Goal: Task Accomplishment & Management: Manage account settings

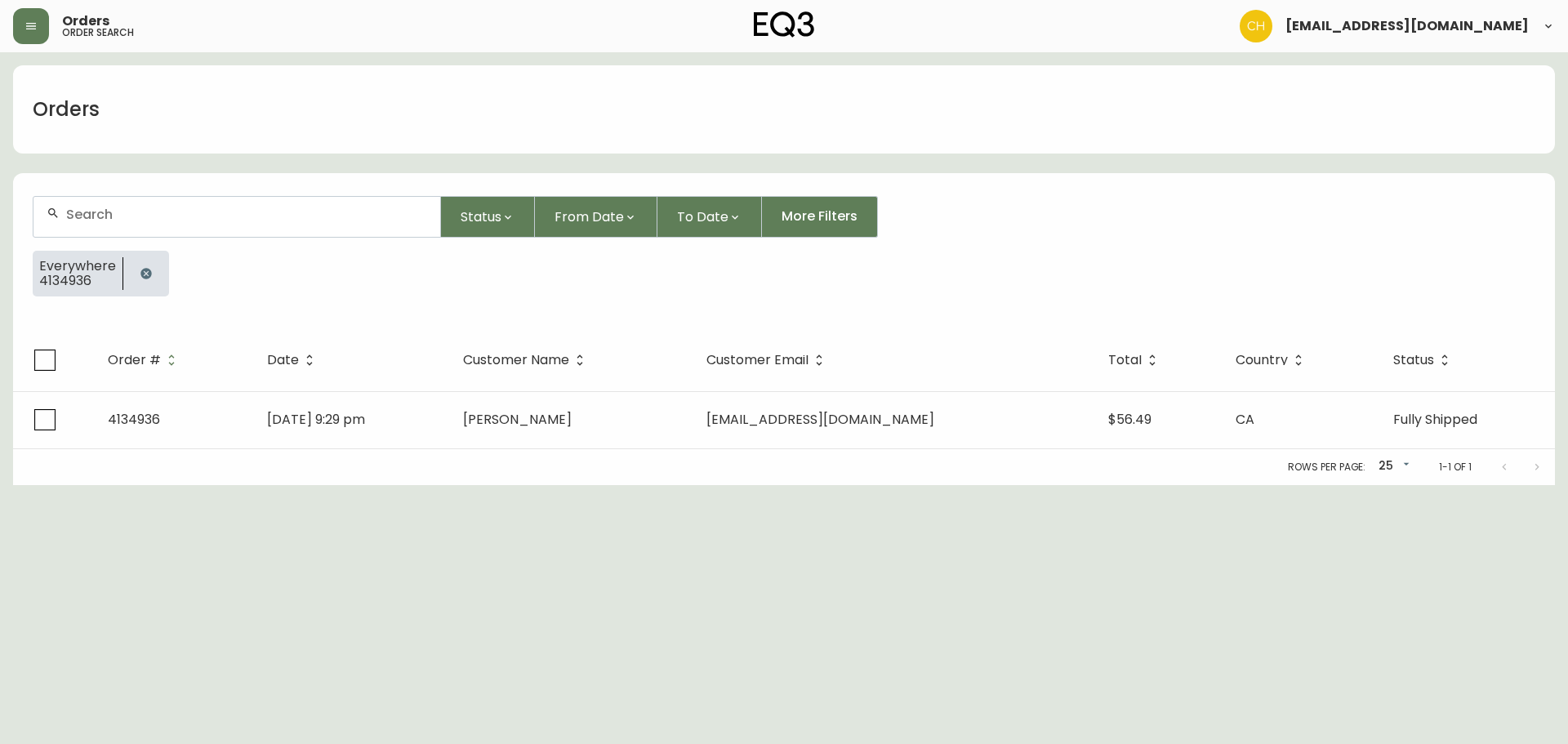
click at [90, 212] on input "text" at bounding box center [247, 214] width 361 height 16
type input "4135039"
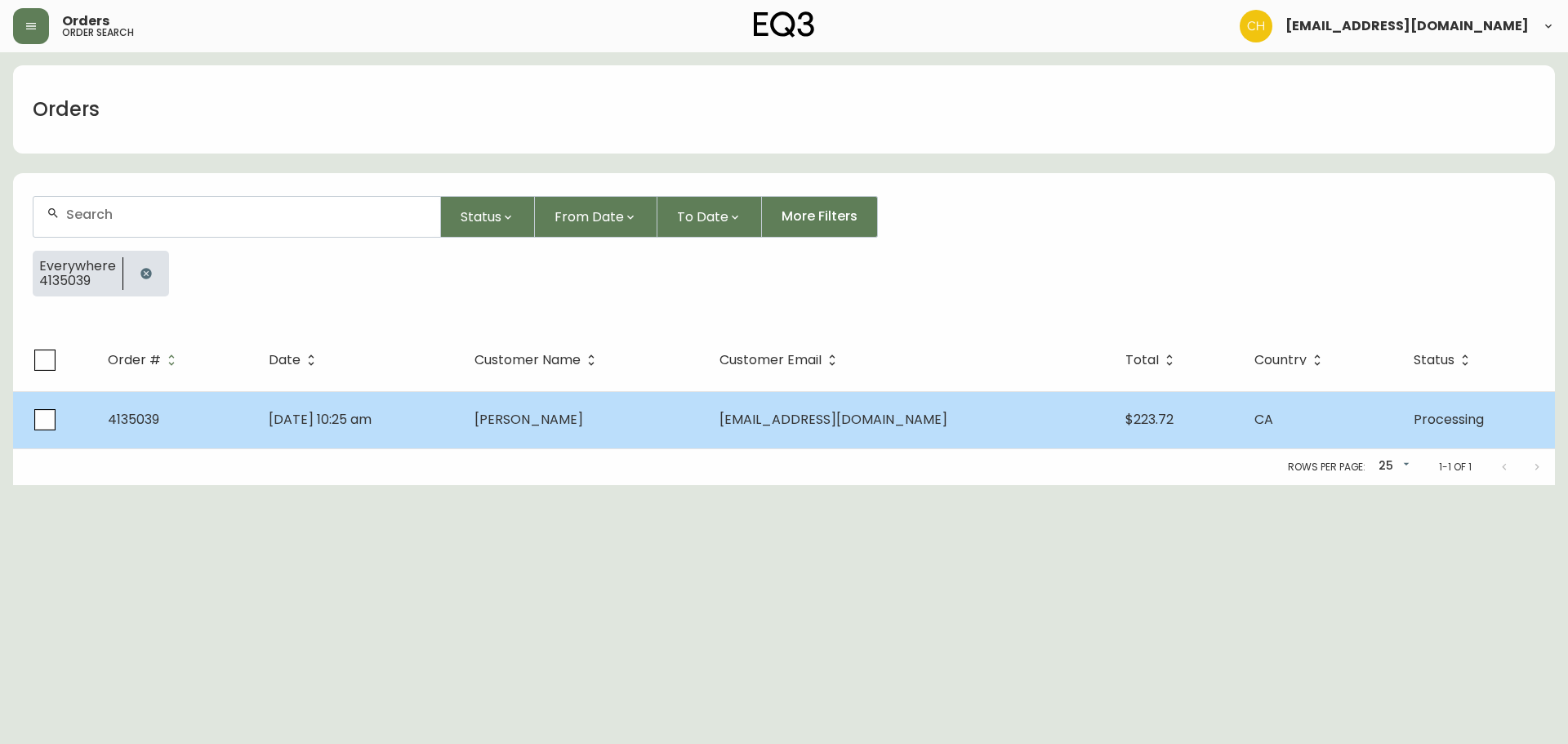
click at [548, 429] on td "[PERSON_NAME]" at bounding box center [584, 420] width 245 height 57
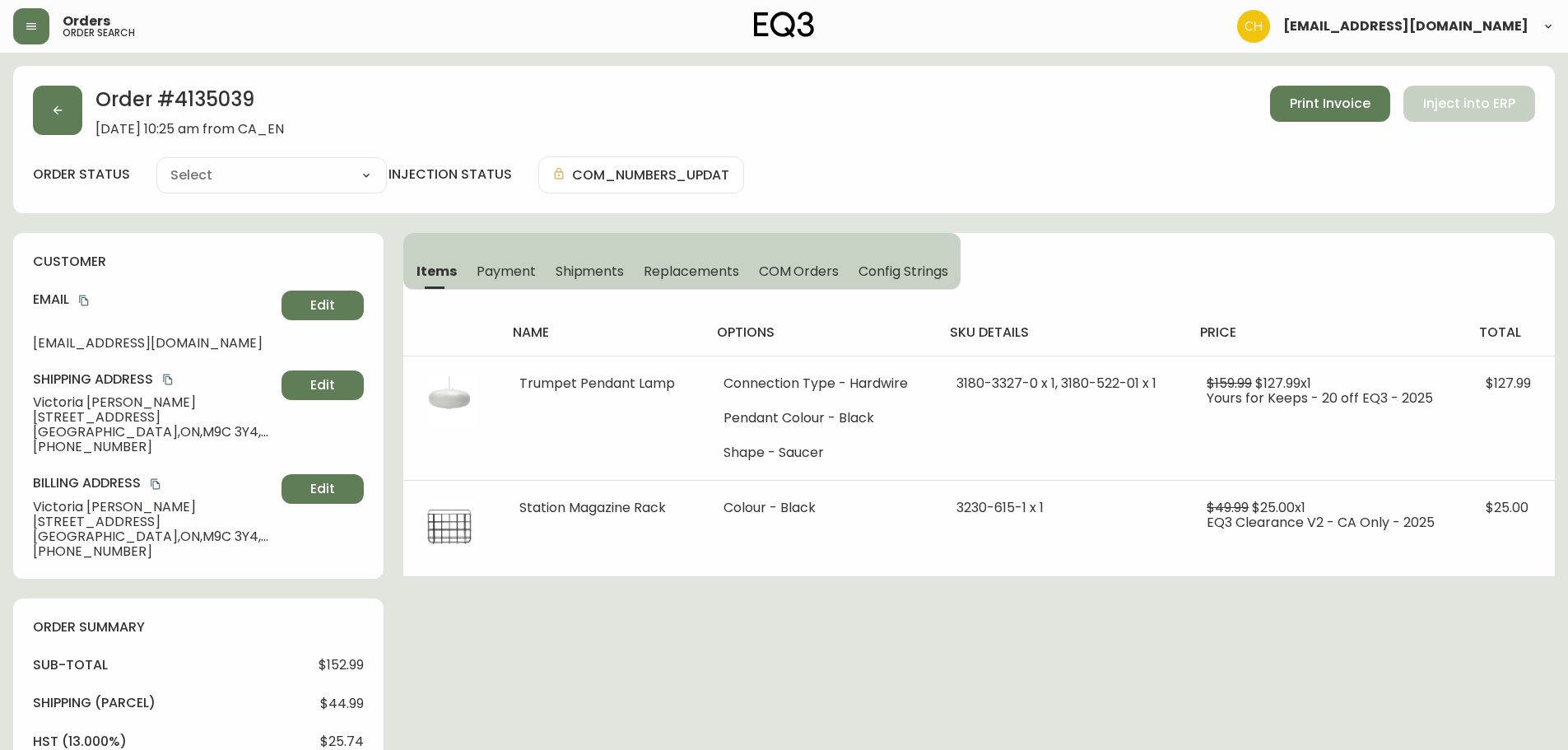
type input "Processing"
select select "PROCESSING"
click at [76, 107] on button "button" at bounding box center [57, 110] width 49 height 49
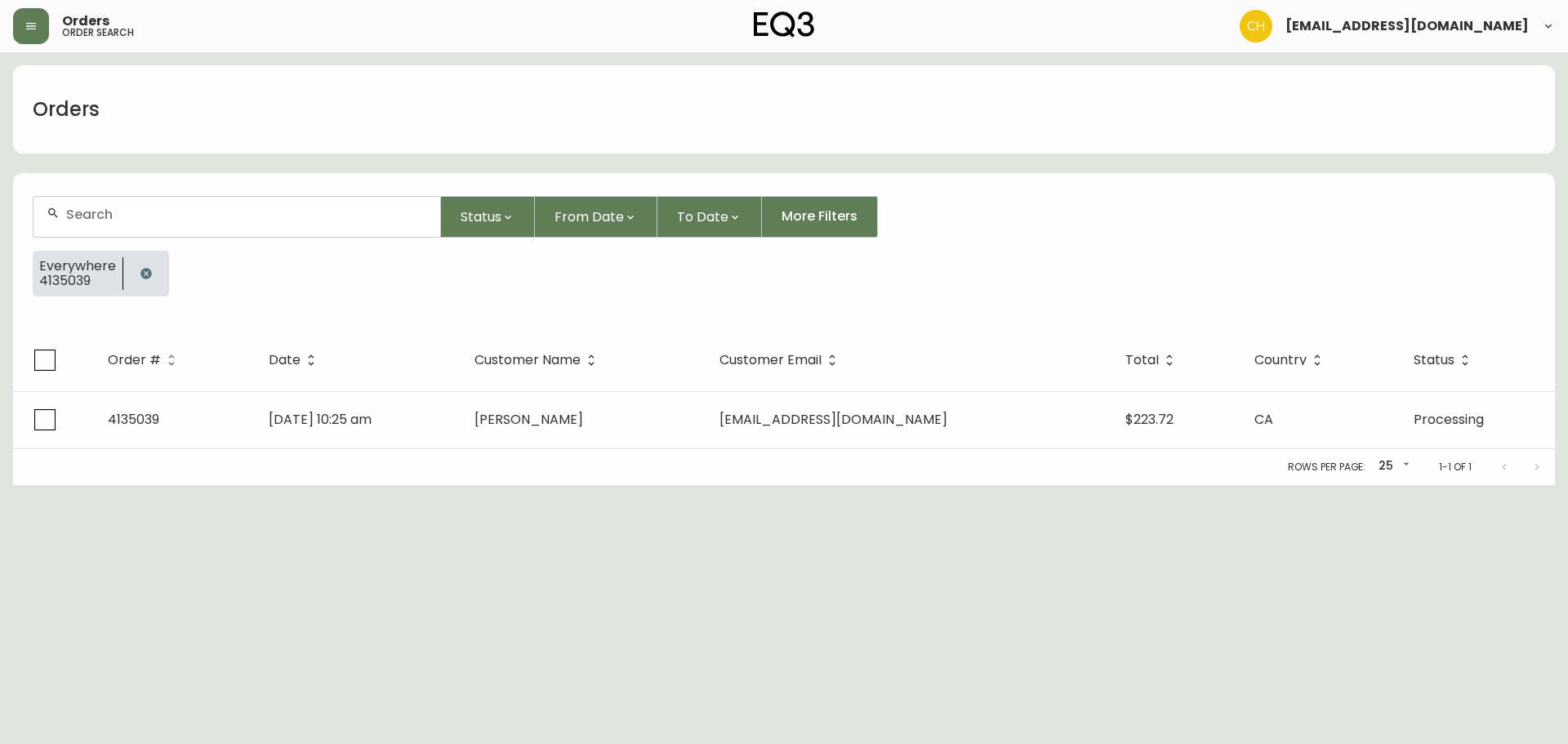
click at [93, 211] on input "text" at bounding box center [247, 214] width 361 height 16
type input "4135044"
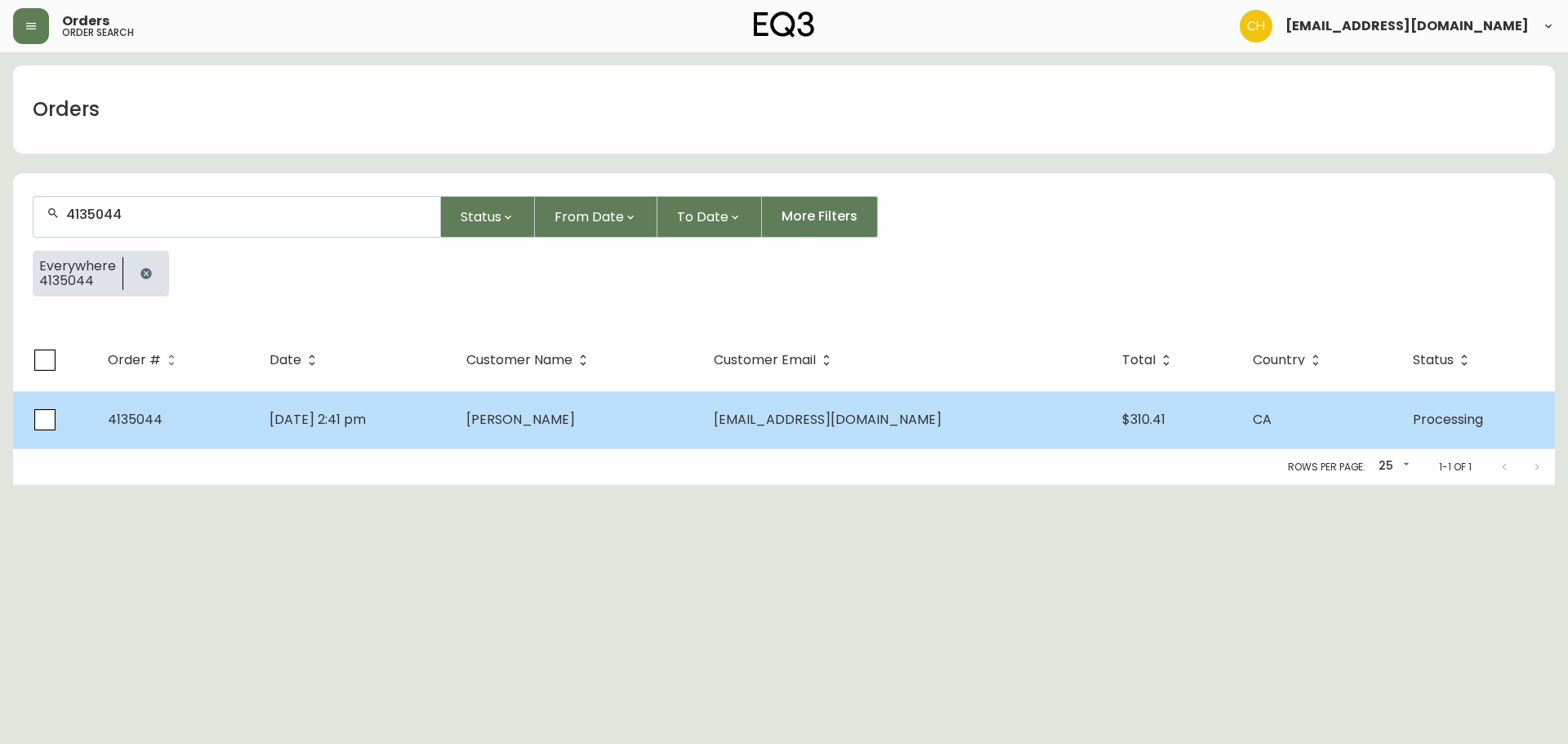
click at [453, 414] on td "[DATE] 2:41 pm" at bounding box center [354, 420] width 197 height 57
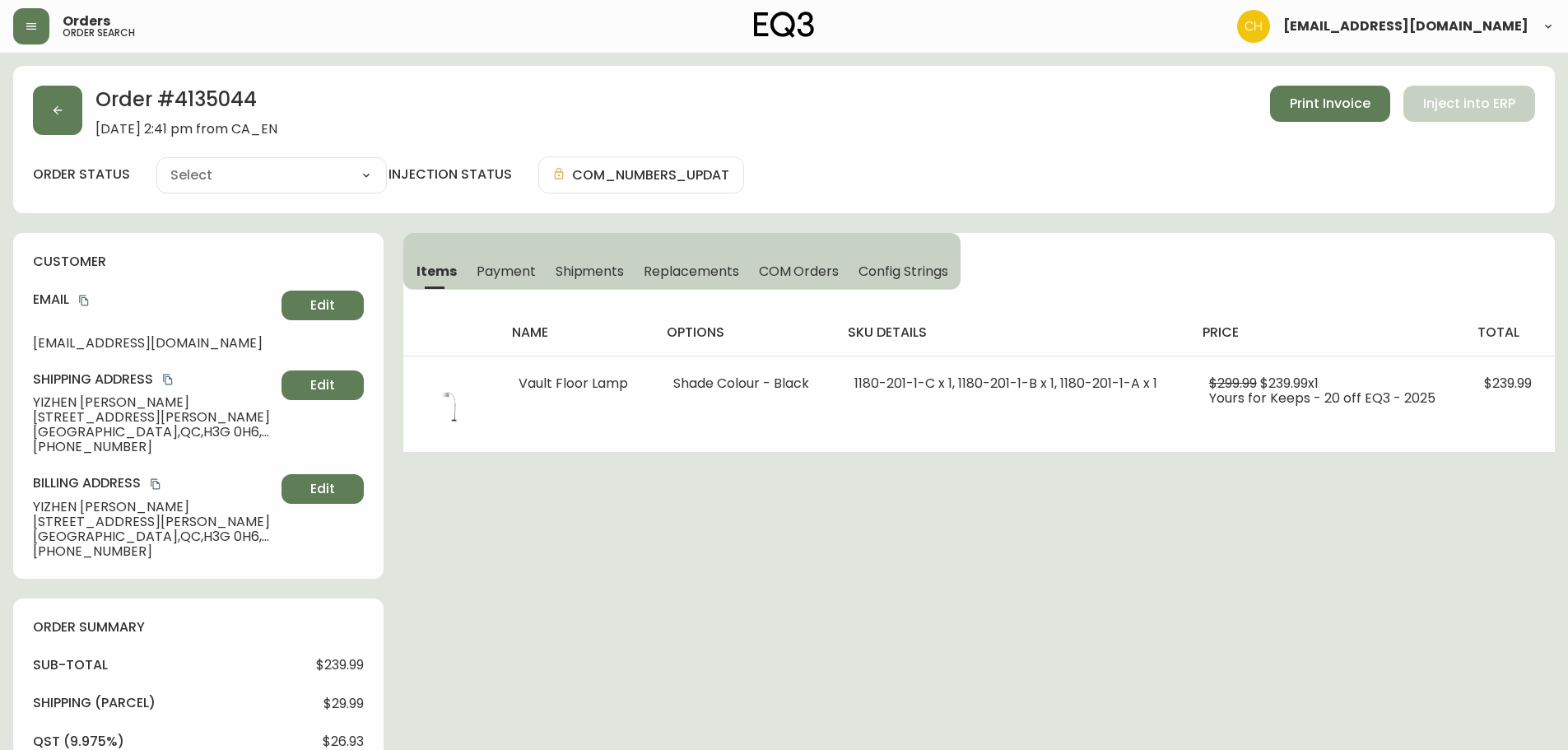
type input "Processing"
select select "PROCESSING"
click at [58, 103] on button "button" at bounding box center [57, 110] width 49 height 49
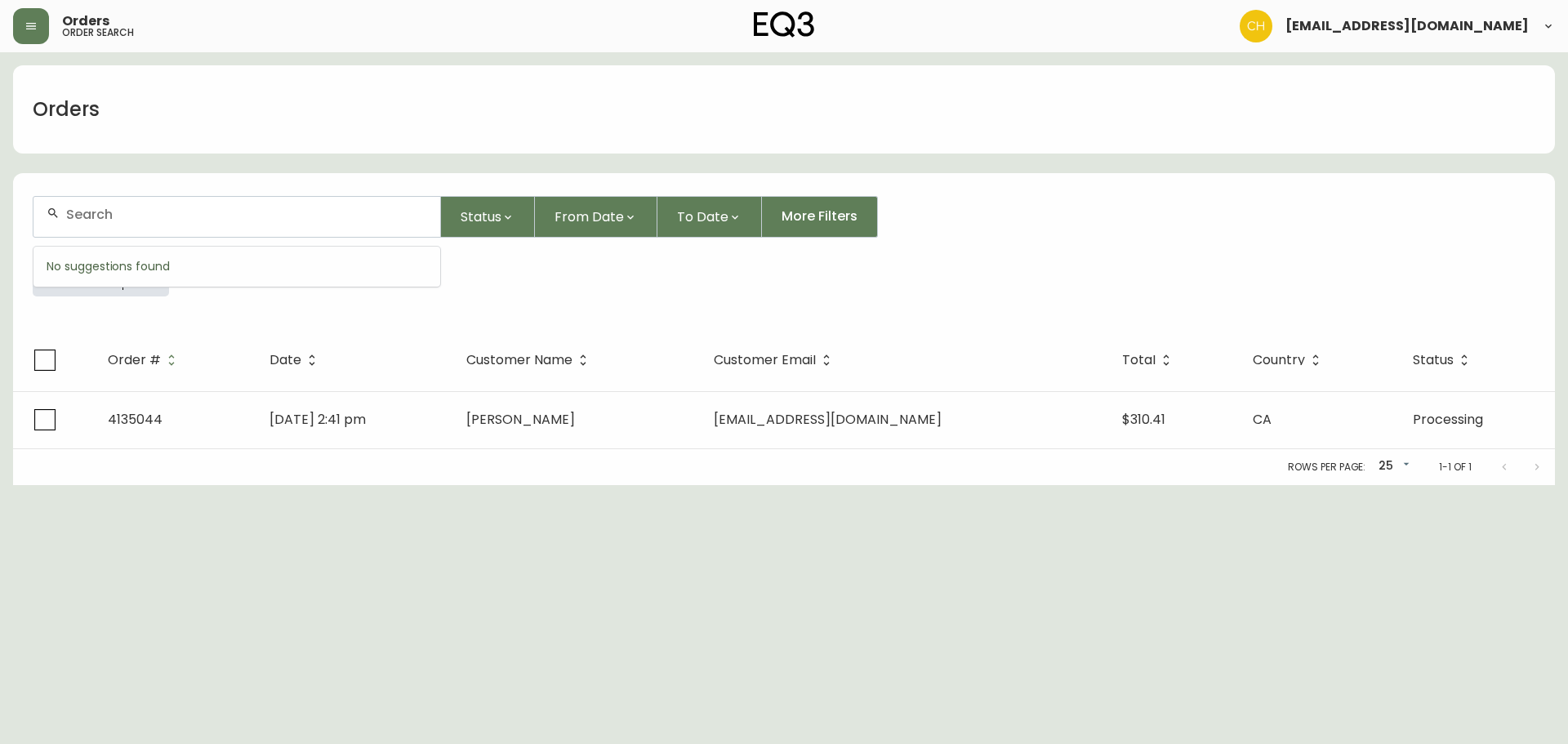
click at [104, 219] on input "text" at bounding box center [247, 214] width 361 height 16
type input "4135046"
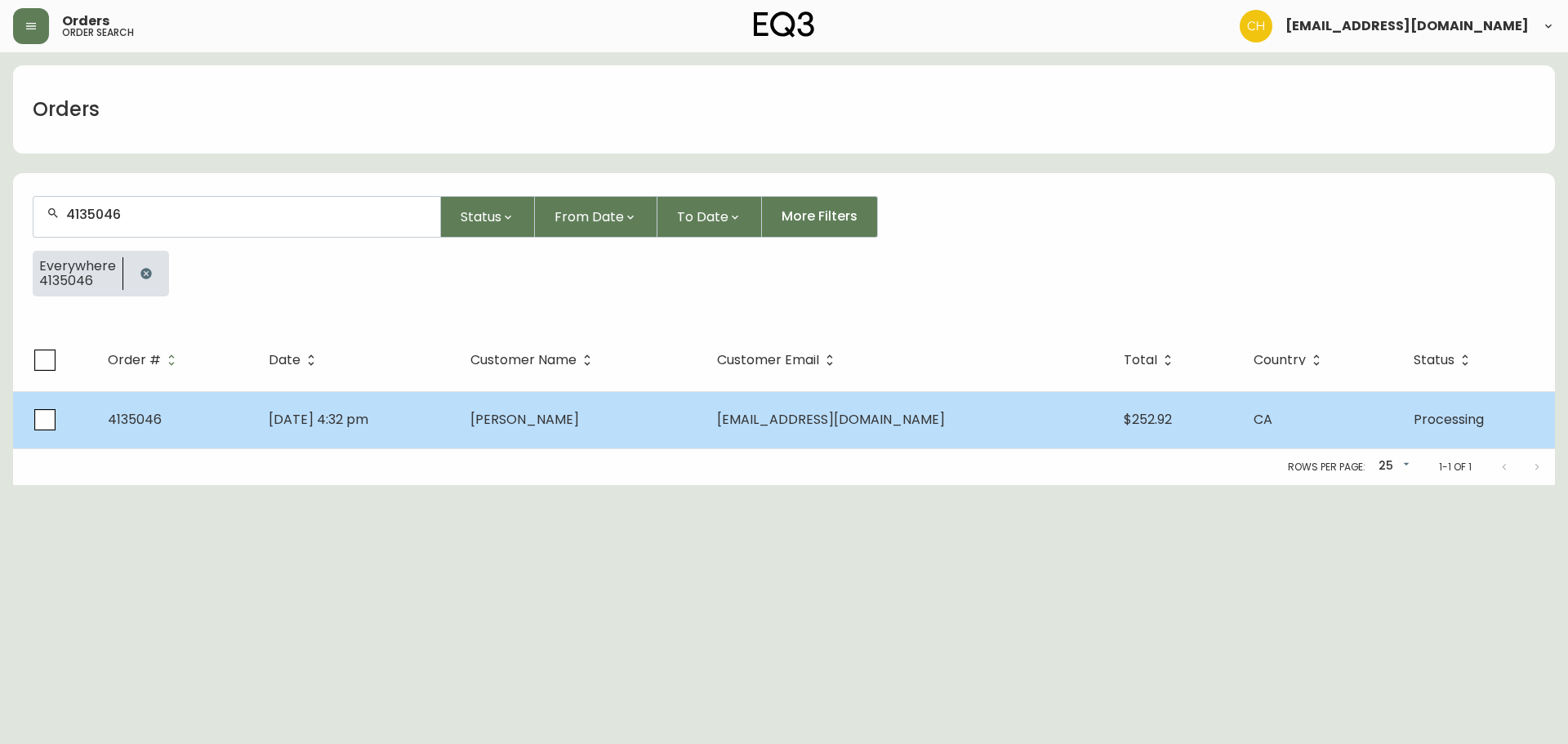
click at [457, 433] on td "[DATE] 4:32 pm" at bounding box center [357, 420] width 202 height 57
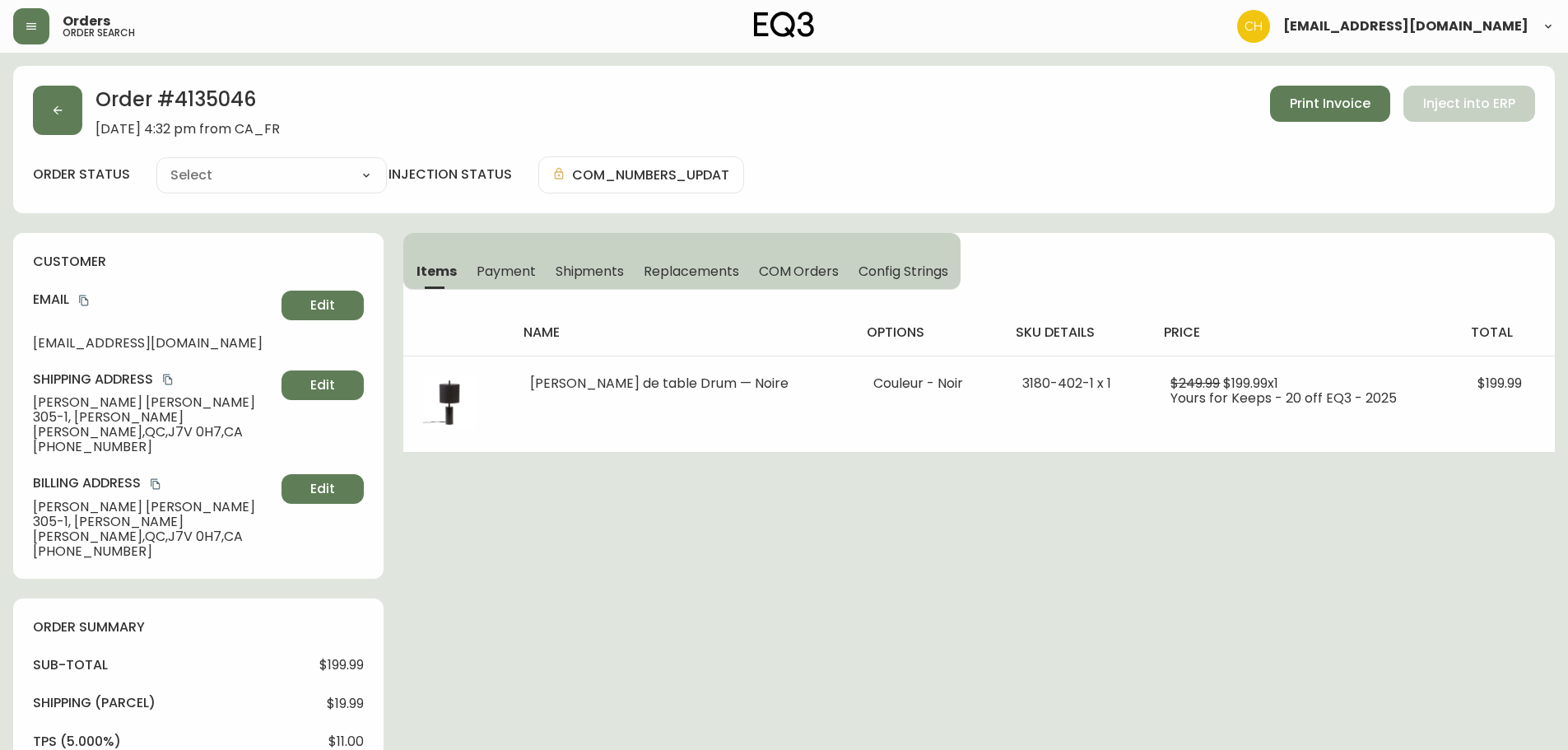
type input "Processing"
select select "PROCESSING"
click at [80, 114] on button "button" at bounding box center [57, 110] width 49 height 49
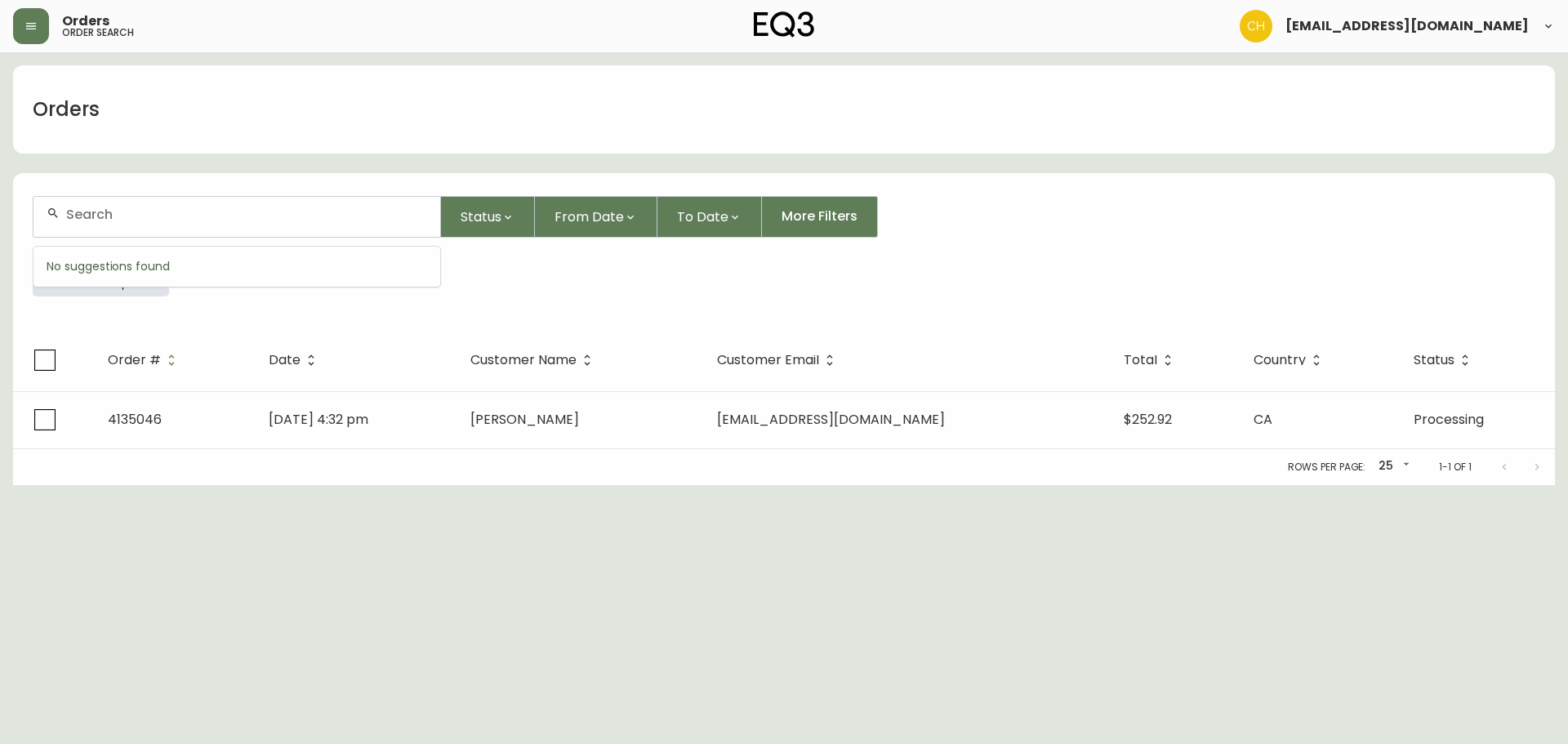
click at [83, 207] on input "text" at bounding box center [247, 214] width 361 height 16
type input "4135049"
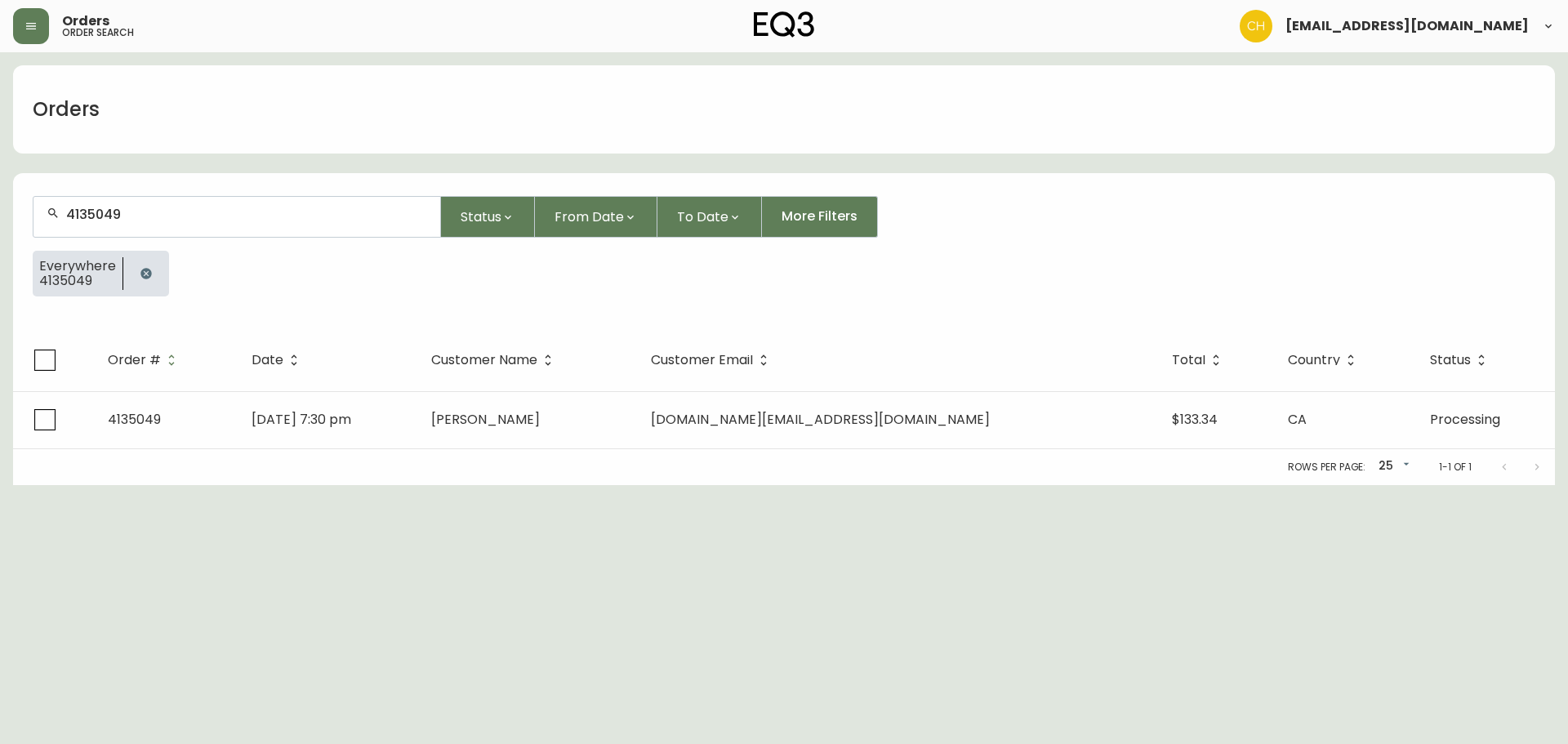
click at [539, 456] on div "Rows per page: 25 25 1-1 of 1" at bounding box center [784, 467] width 1542 height 36
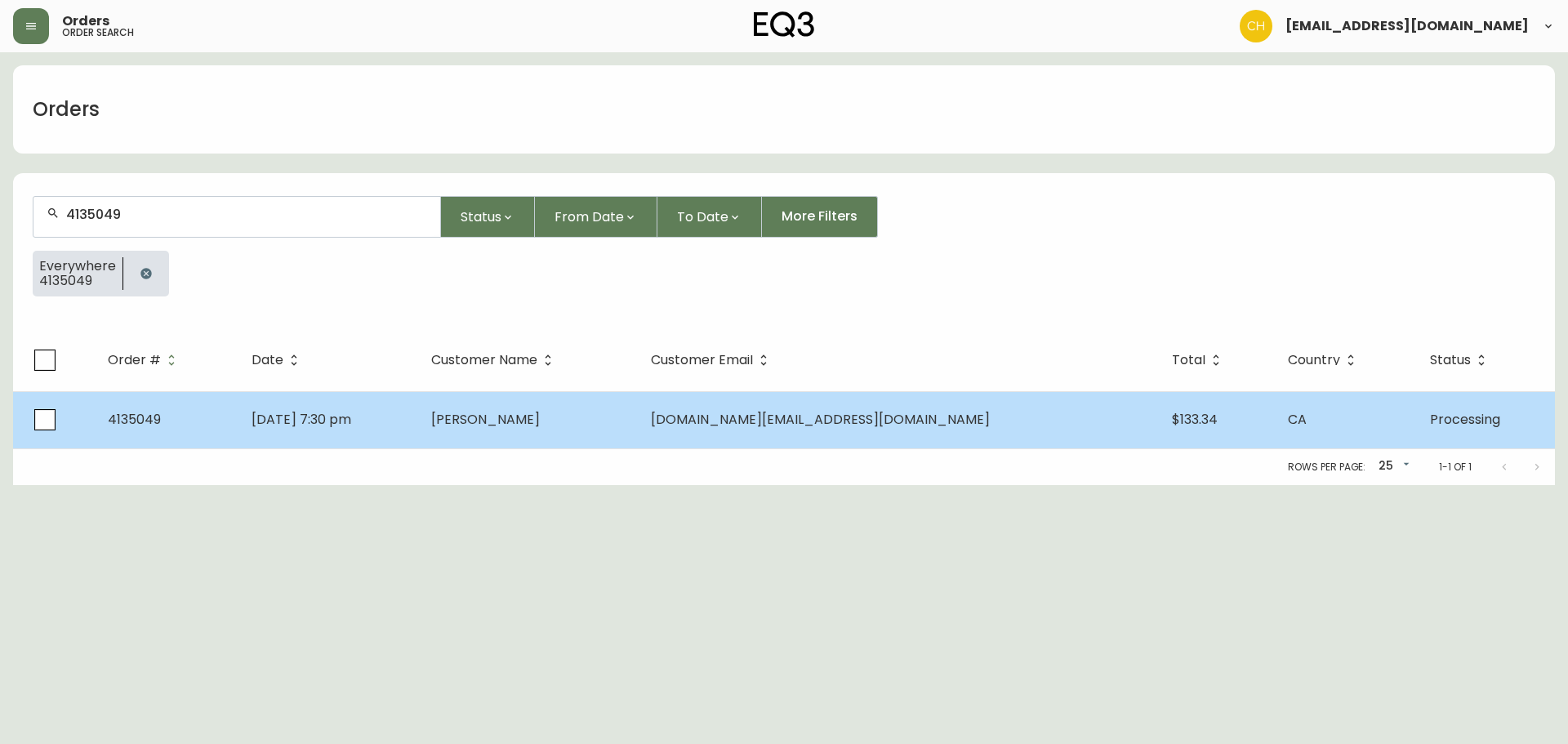
click at [540, 419] on span "[PERSON_NAME]" at bounding box center [485, 420] width 108 height 19
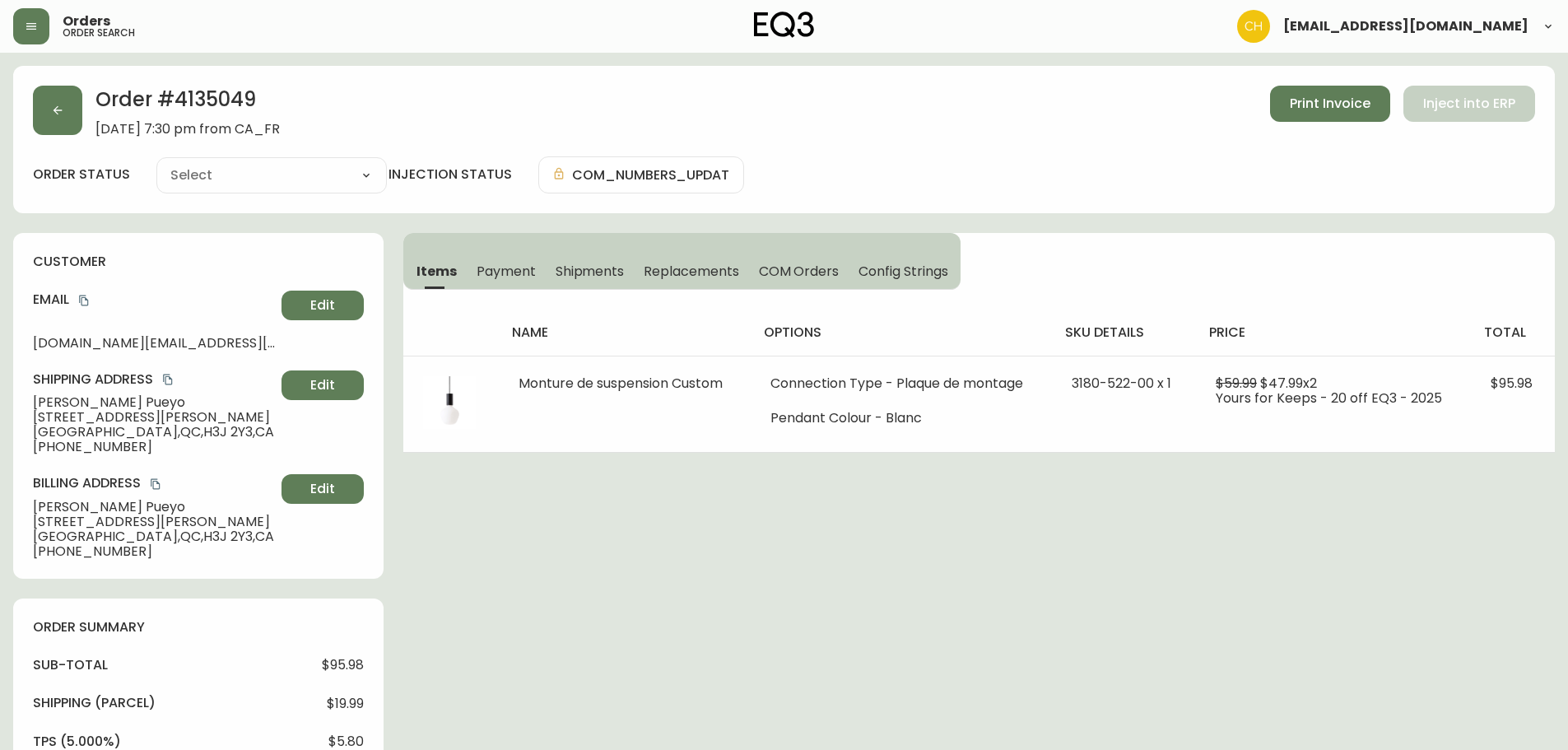
type input "Processing"
select select "PROCESSING"
click at [66, 117] on button "button" at bounding box center [57, 110] width 49 height 49
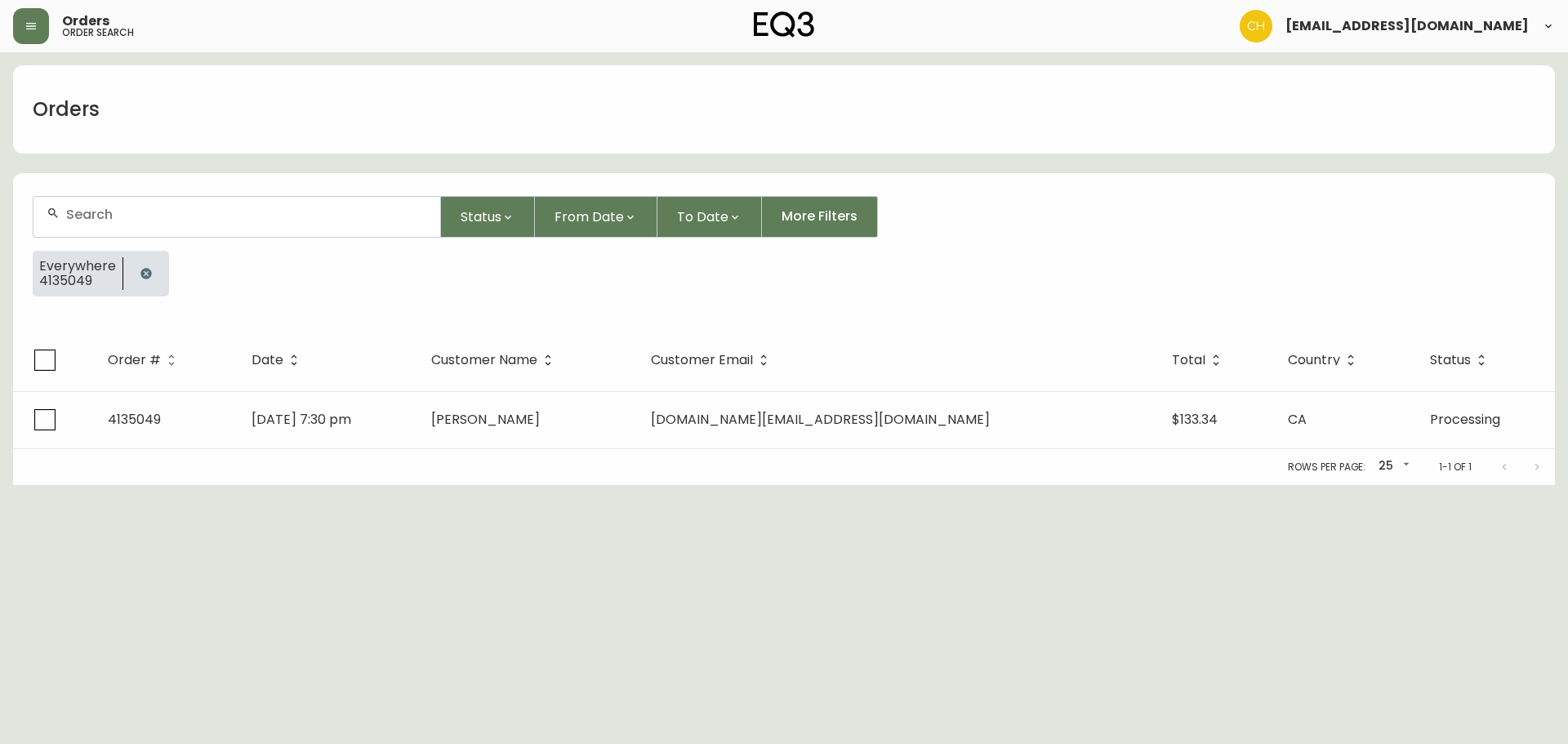
click at [100, 204] on div at bounding box center [236, 217] width 406 height 40
type input "4135050"
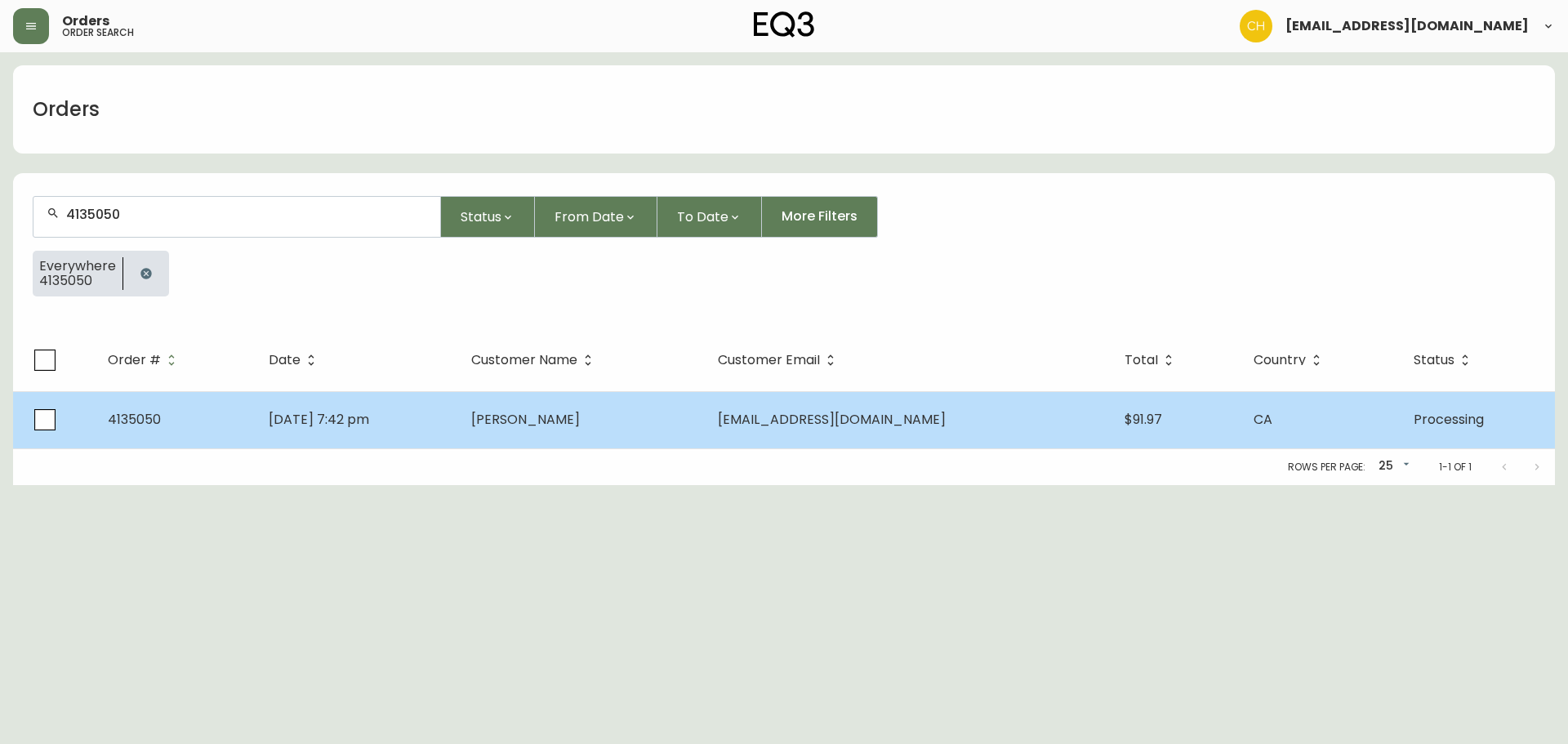
click at [363, 422] on span "[DATE] 7:42 pm" at bounding box center [319, 420] width 100 height 19
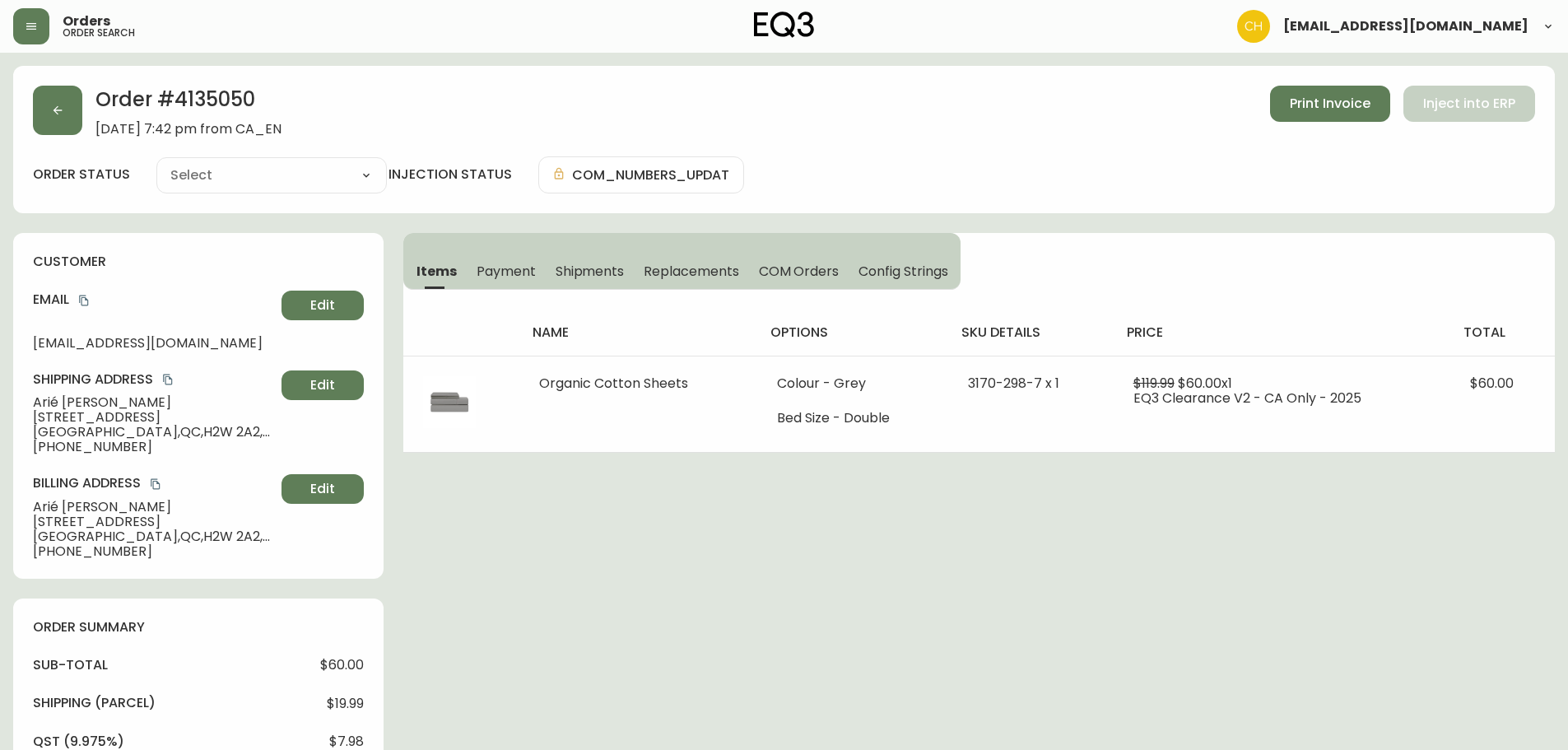
type input "Processing"
select select "PROCESSING"
click at [60, 129] on button "button" at bounding box center [57, 110] width 49 height 49
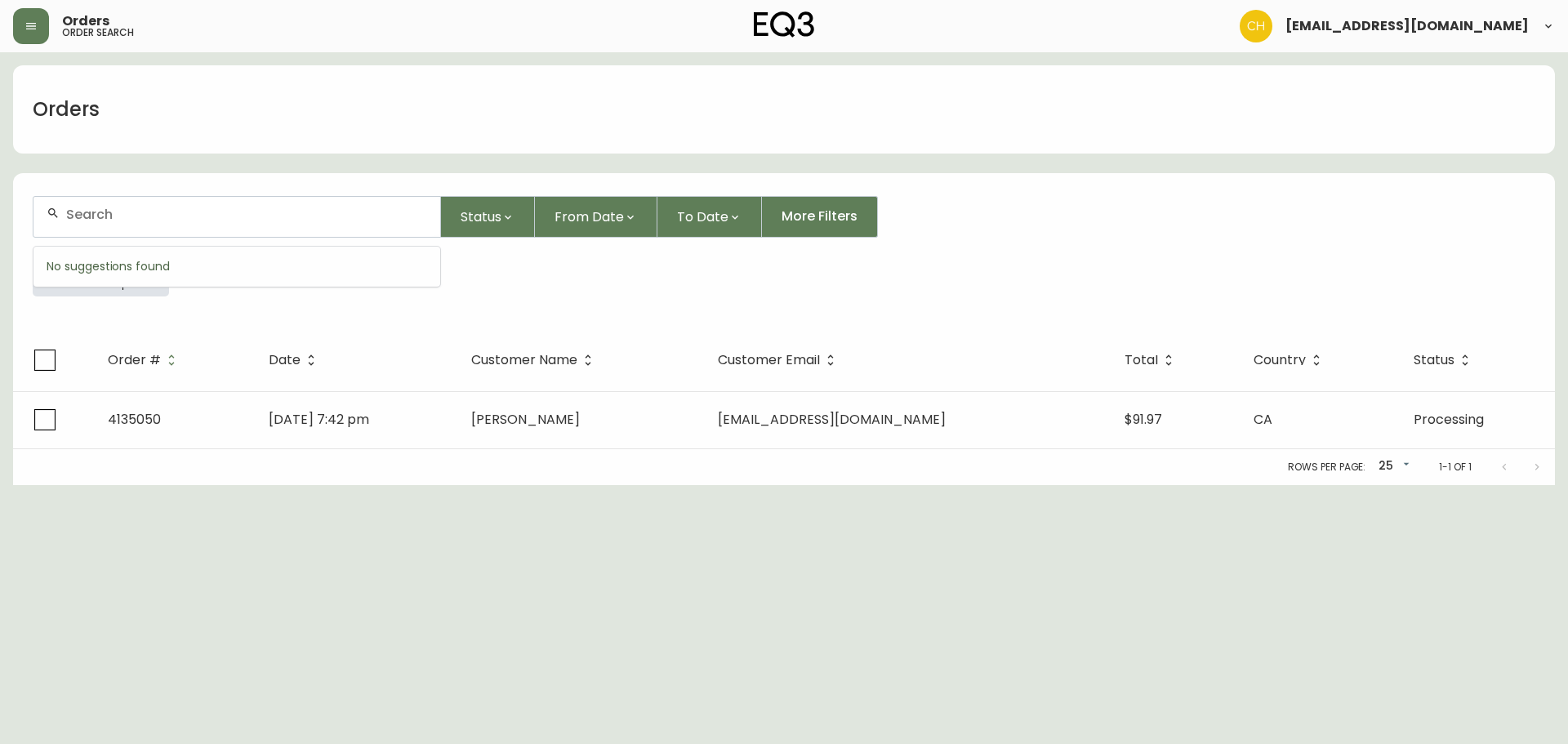
click at [75, 202] on div at bounding box center [236, 217] width 406 height 40
type input "4135051"
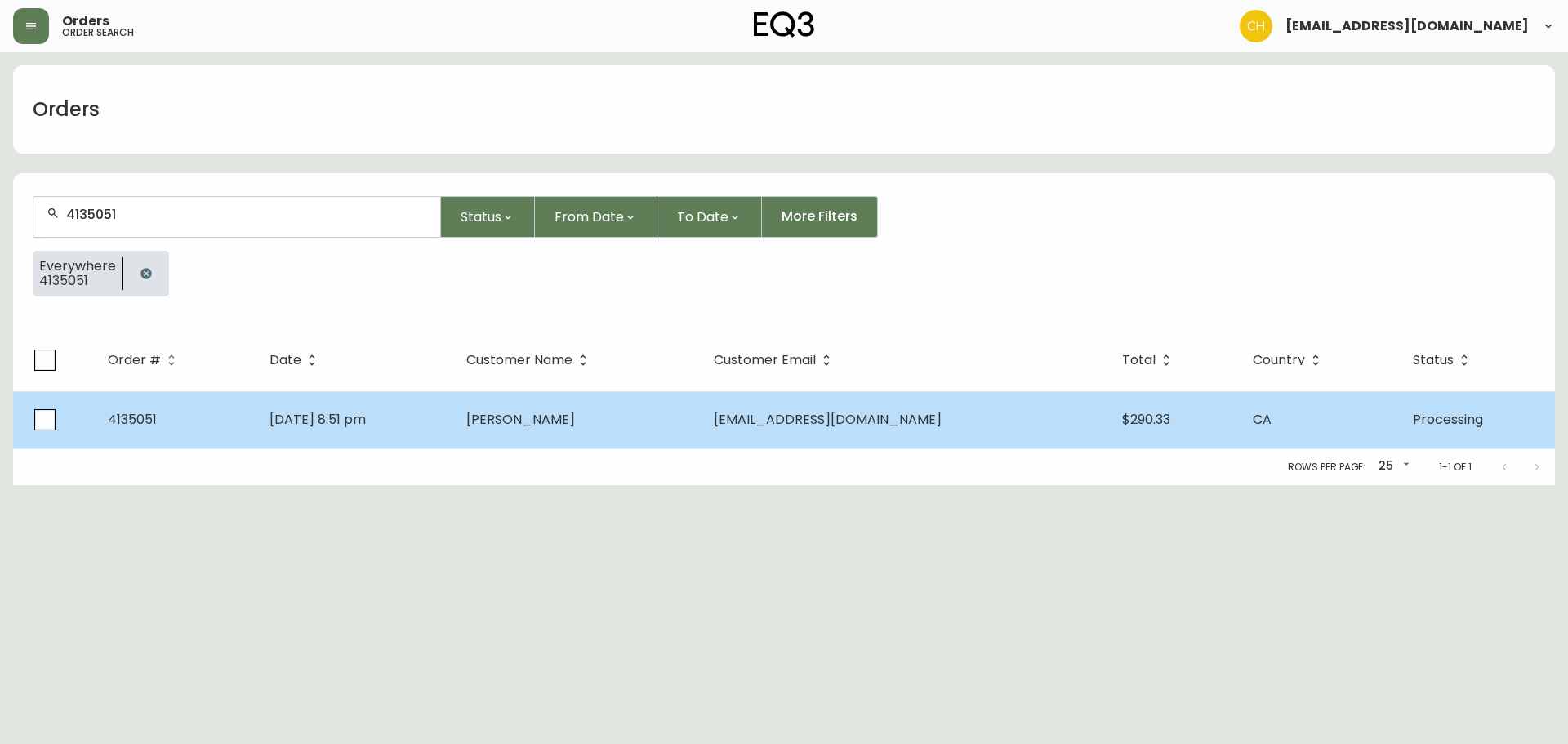
click at [575, 423] on span "[PERSON_NAME]" at bounding box center [520, 420] width 108 height 19
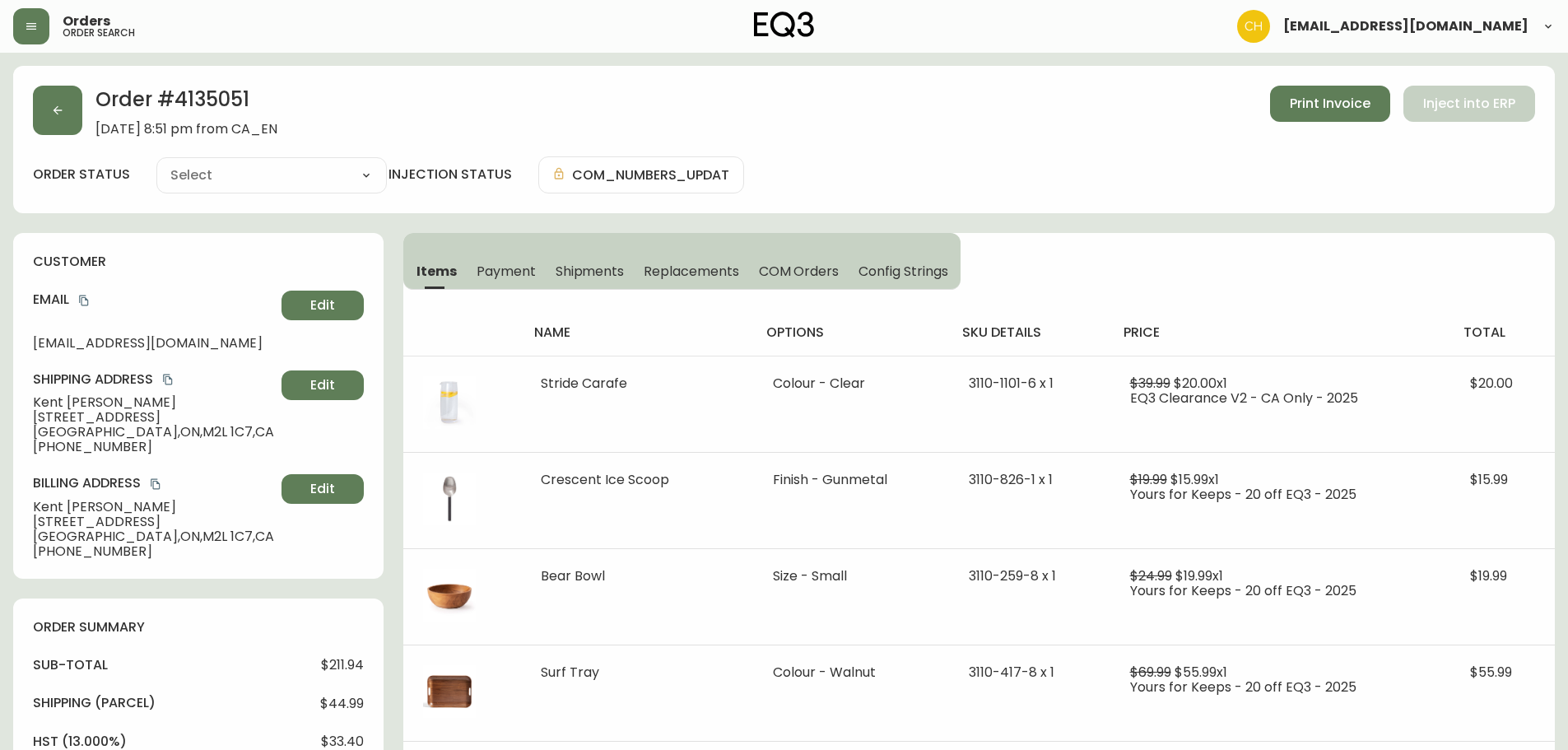
type input "Processing"
select select "PROCESSING"
click at [53, 108] on icon "button" at bounding box center [57, 110] width 13 height 13
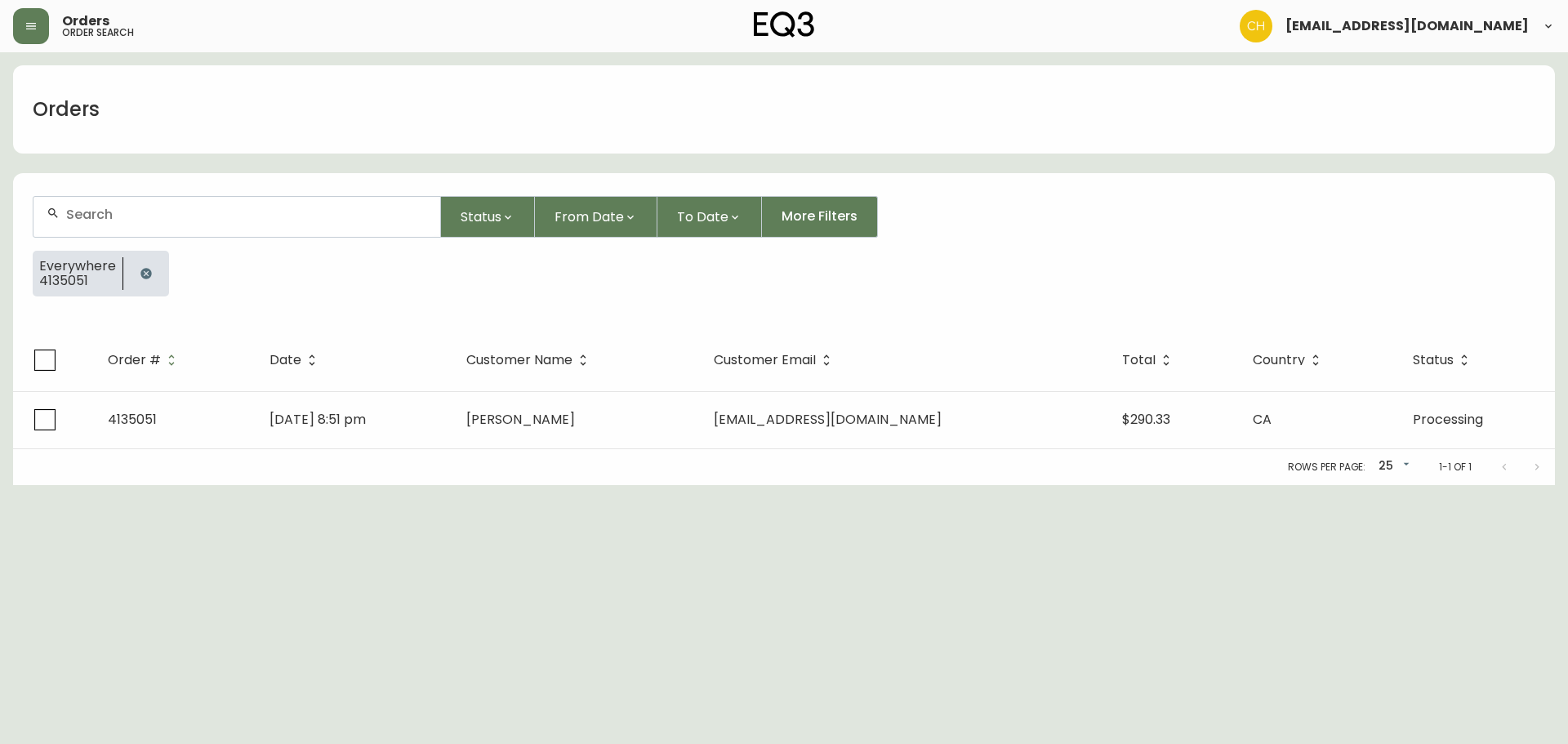
drag, startPoint x: 78, startPoint y: 219, endPoint x: 78, endPoint y: 209, distance: 10.0
click at [80, 214] on input "text" at bounding box center [247, 214] width 361 height 16
type input "4135053"
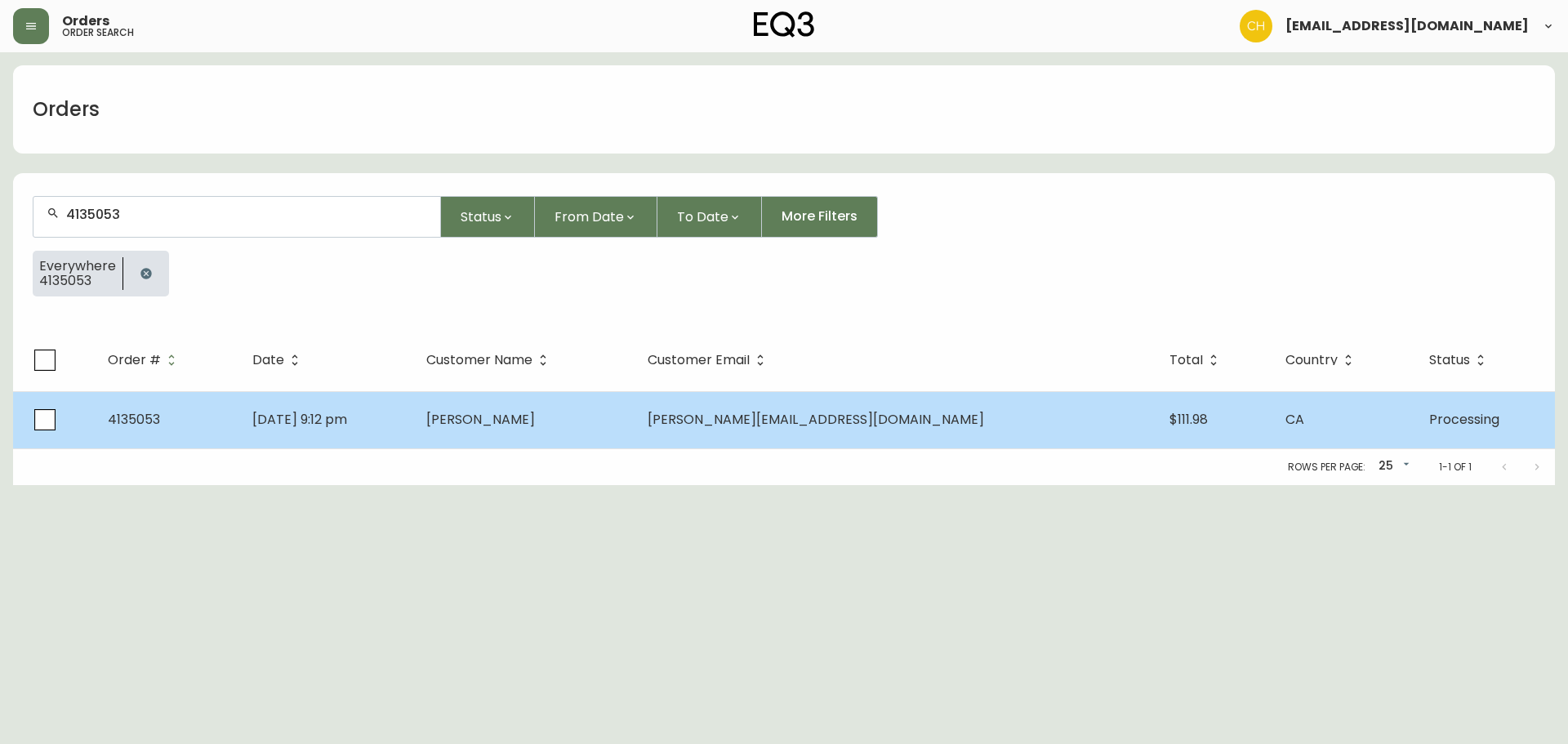
click at [592, 431] on td "[PERSON_NAME]" at bounding box center [523, 420] width 221 height 57
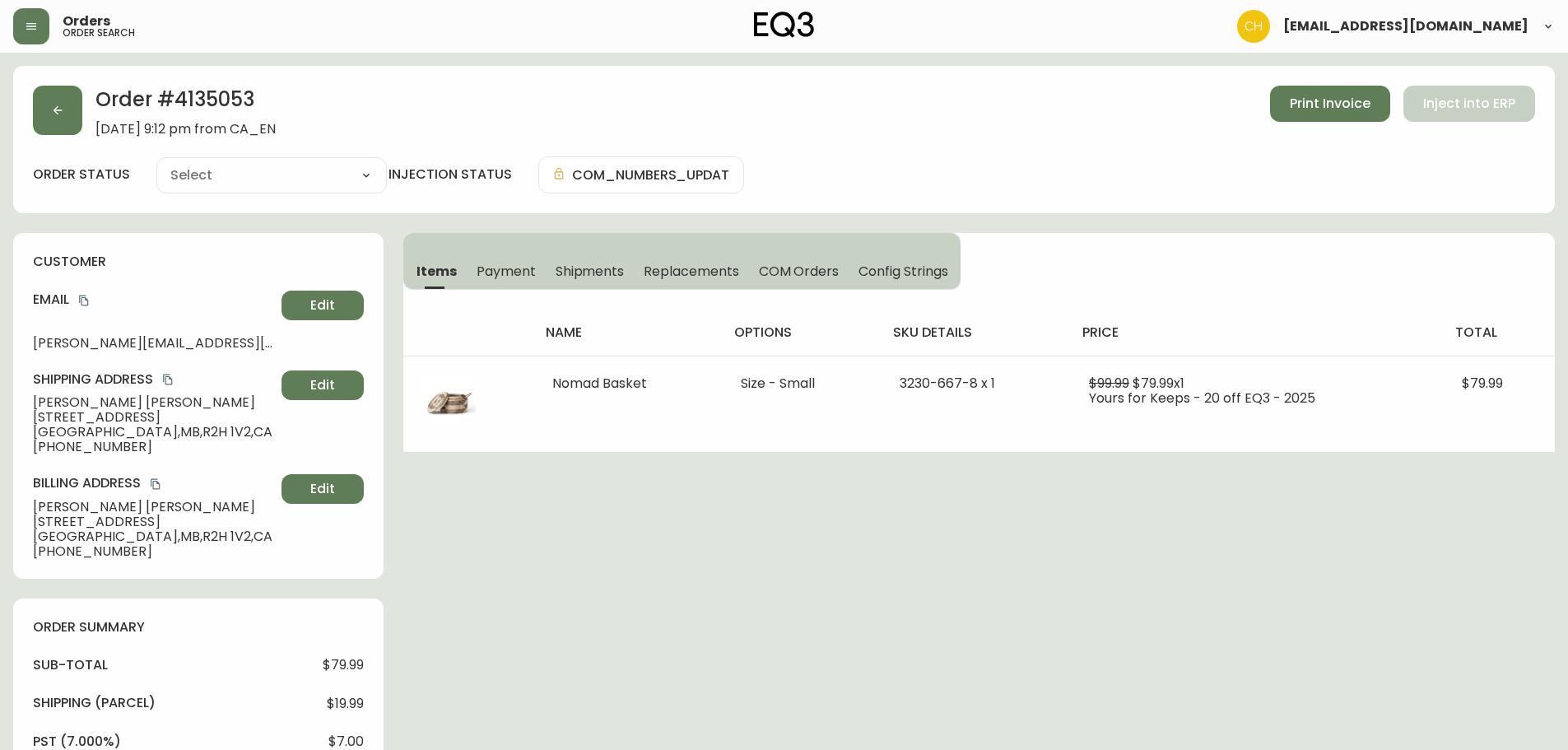
type input "Processing"
select select "PROCESSING"
click at [62, 129] on button "button" at bounding box center [57, 110] width 49 height 49
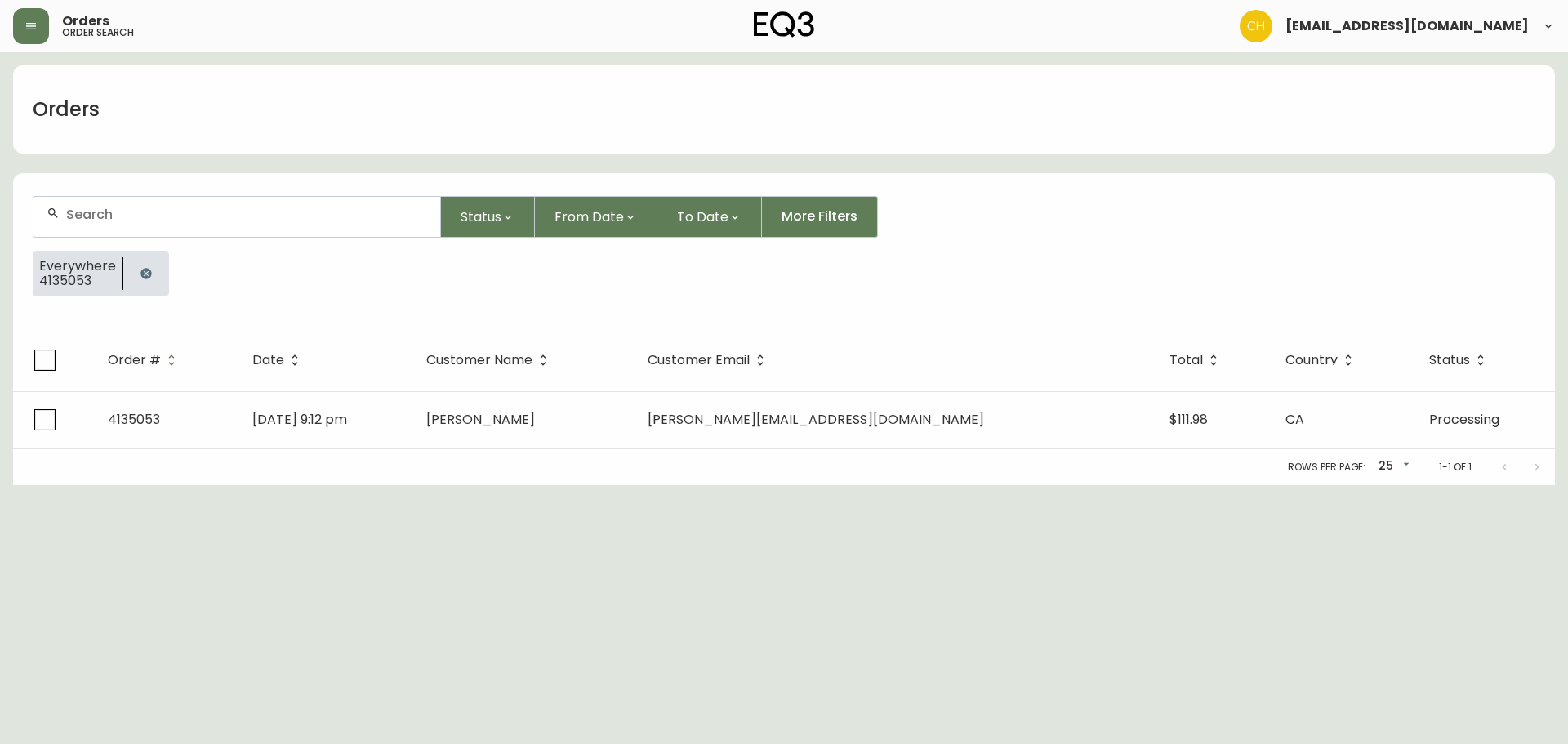
click at [91, 206] on div at bounding box center [236, 217] width 406 height 40
type input "4135054"
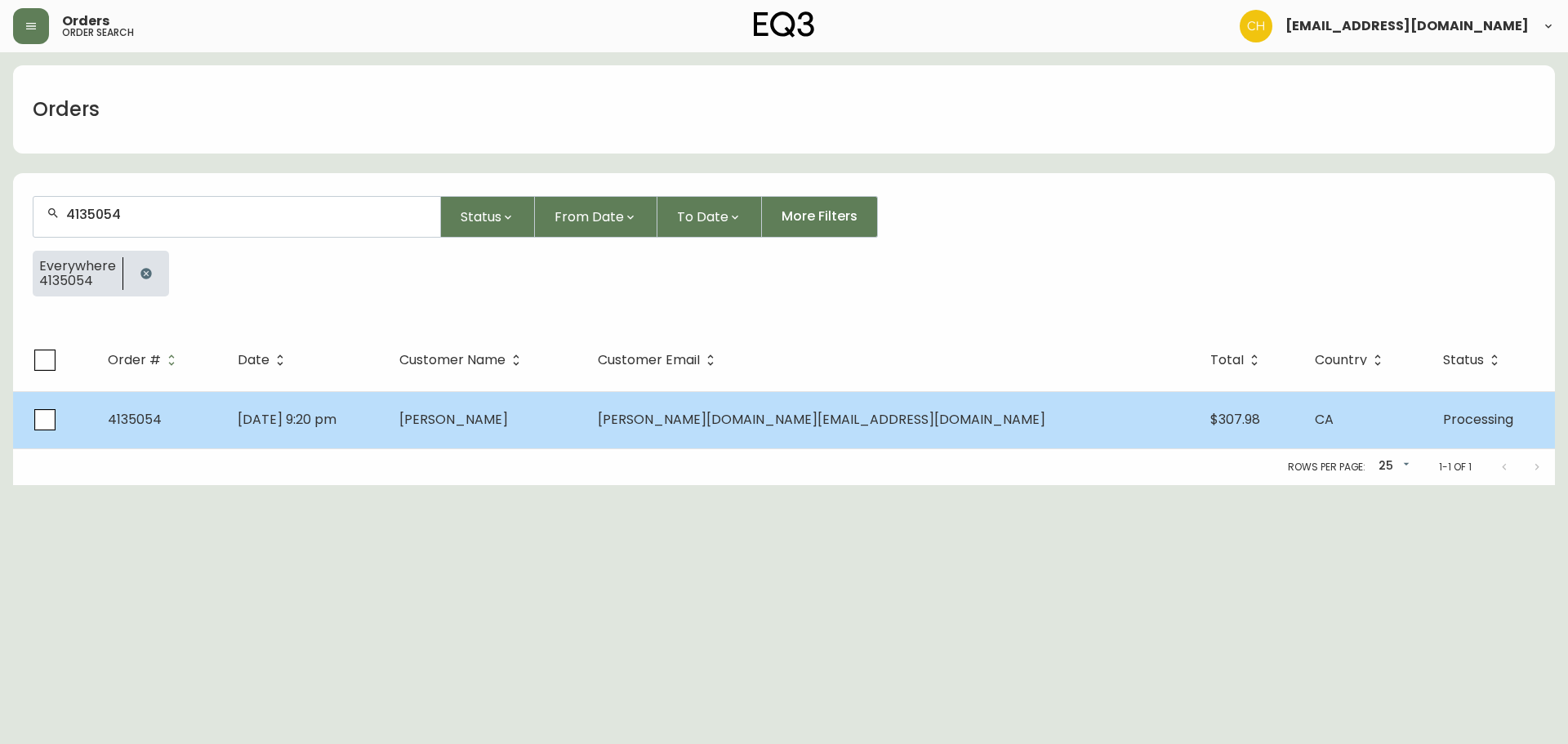
click at [386, 423] on td "[DATE] 9:20 pm" at bounding box center [305, 420] width 162 height 57
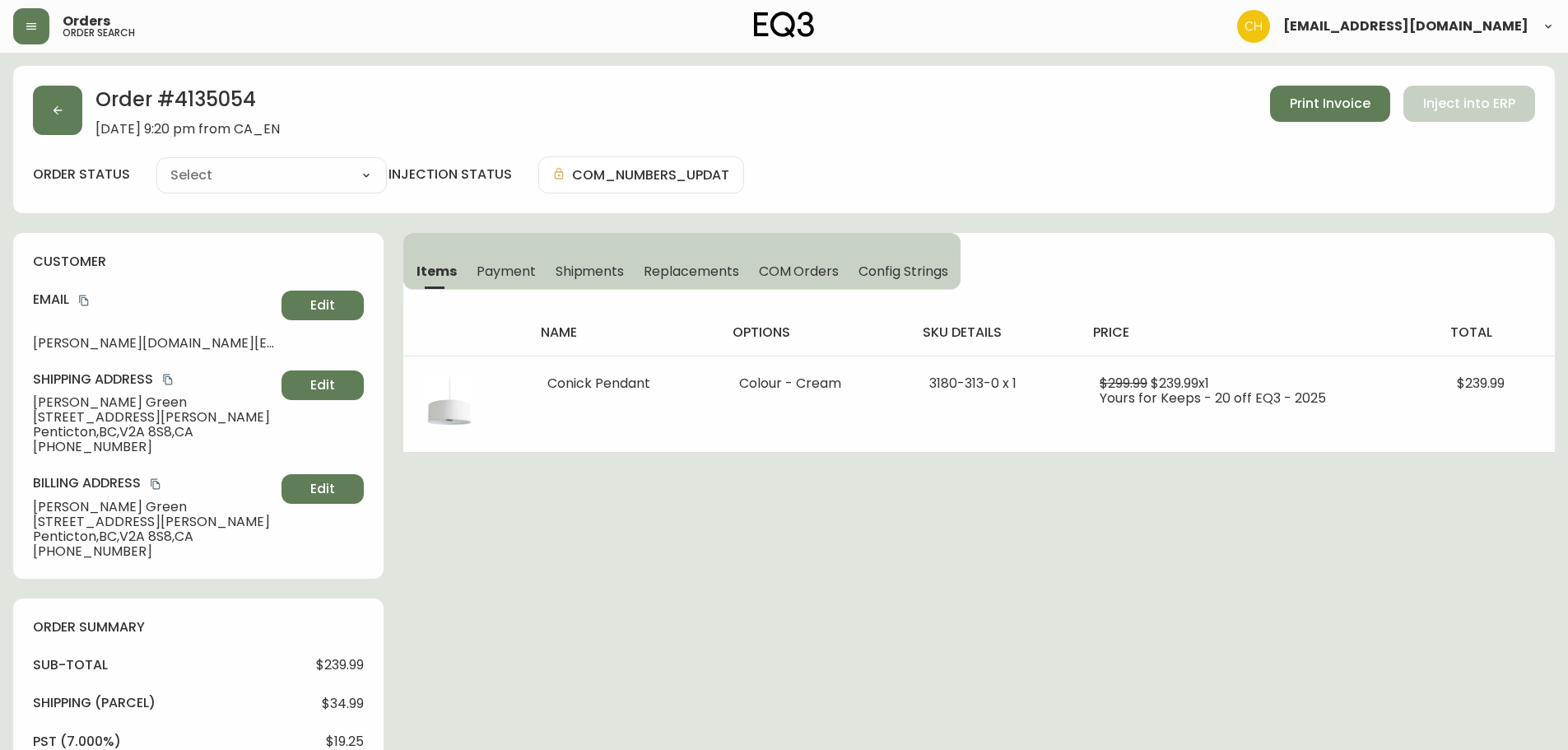
type input "Processing"
select select "PROCESSING"
click at [63, 118] on button "button" at bounding box center [57, 110] width 49 height 49
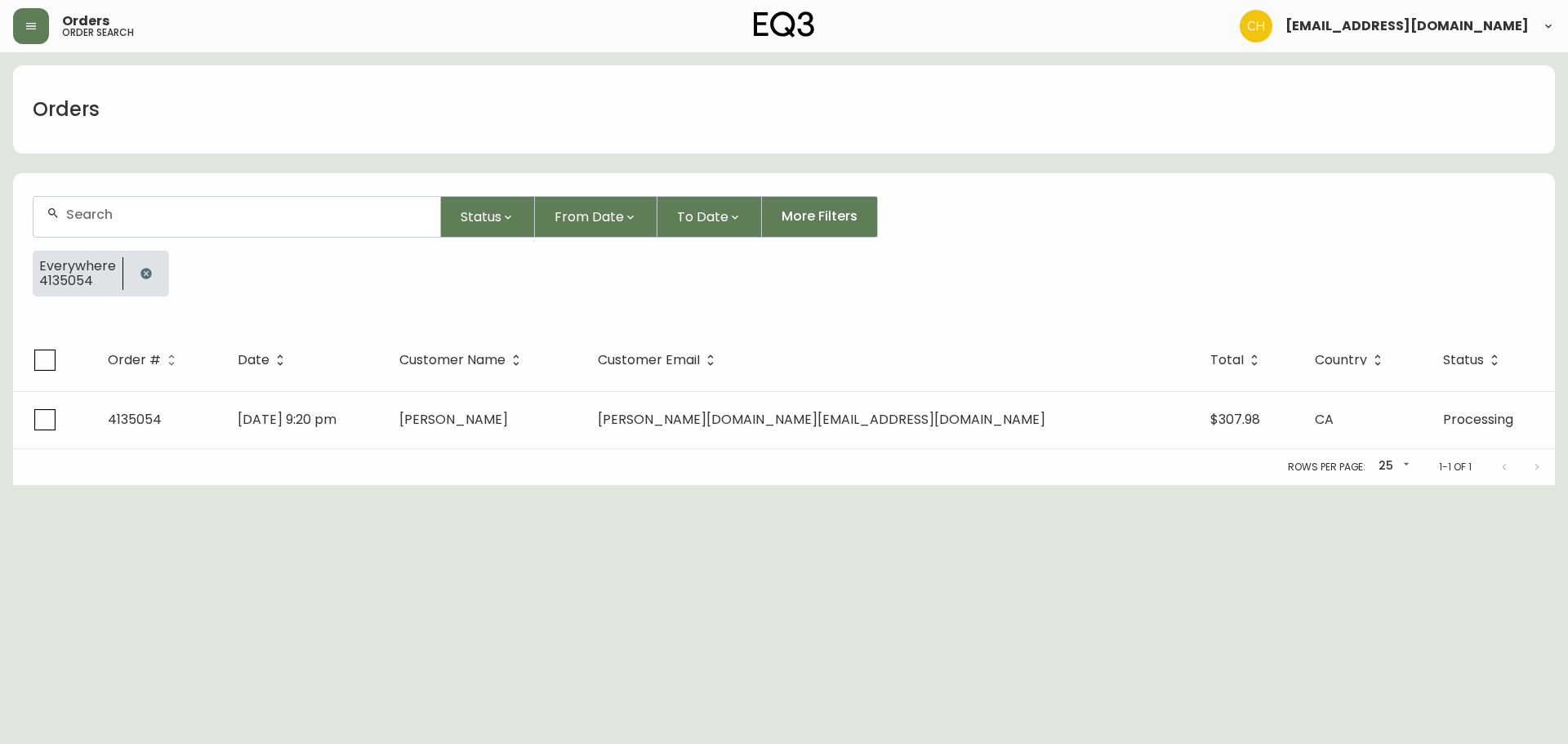
drag, startPoint x: 105, startPoint y: 214, endPoint x: 99, endPoint y: 202, distance: 13.4
click at [102, 207] on input "text" at bounding box center [247, 214] width 361 height 16
type input "4135055"
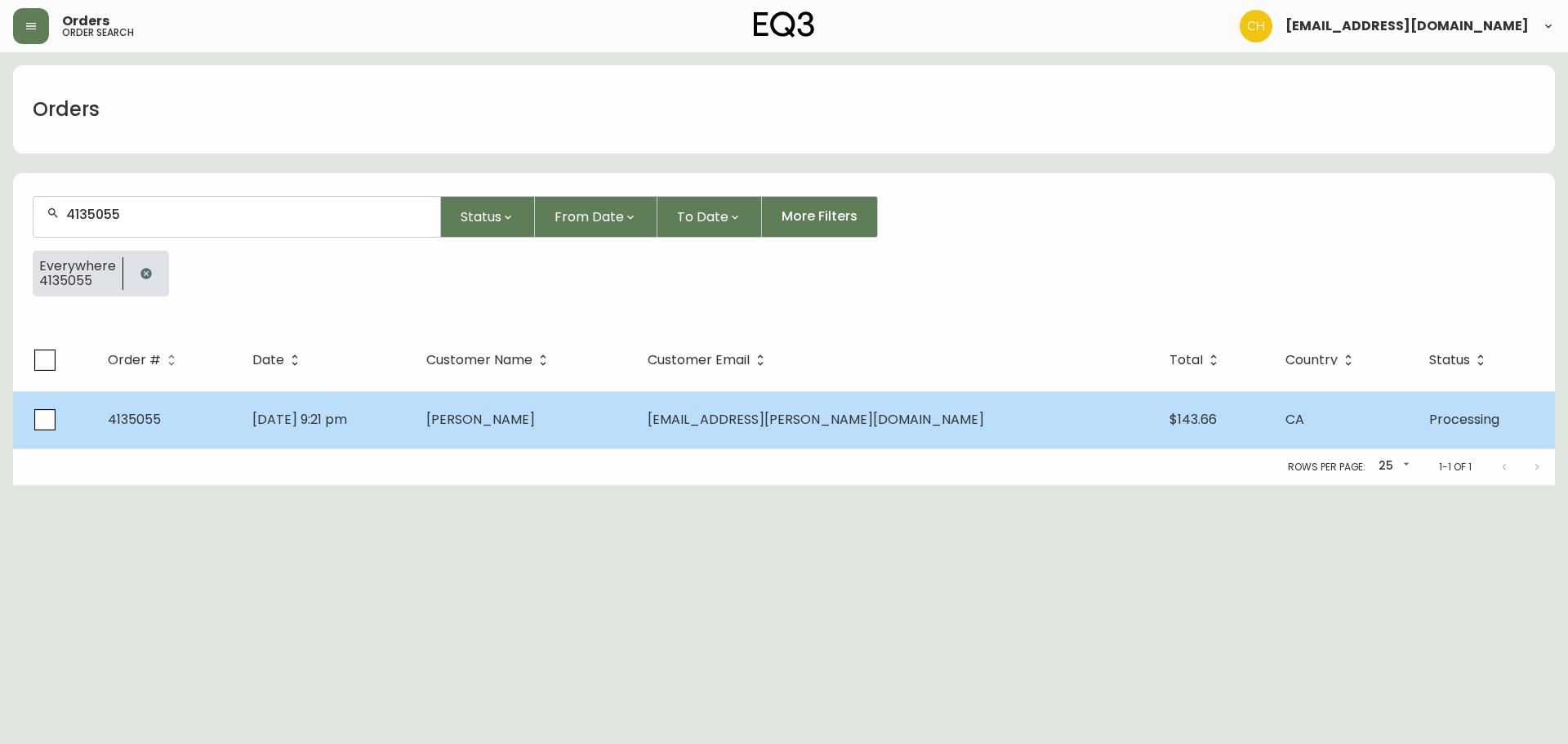
click at [525, 411] on span "[PERSON_NAME]" at bounding box center [480, 420] width 108 height 19
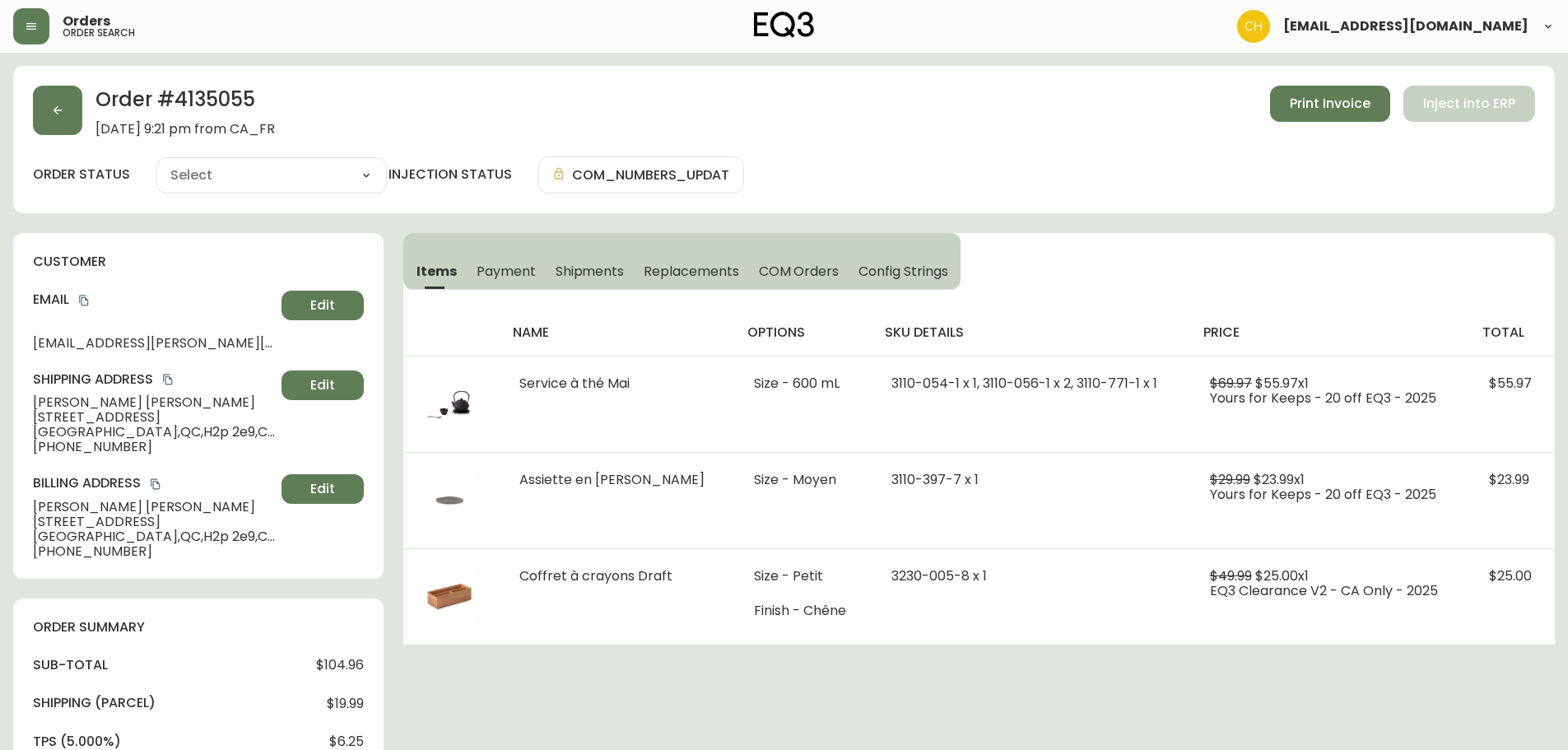
type input "Processing"
select select "PROCESSING"
click at [57, 114] on icon "button" at bounding box center [58, 111] width 9 height 9
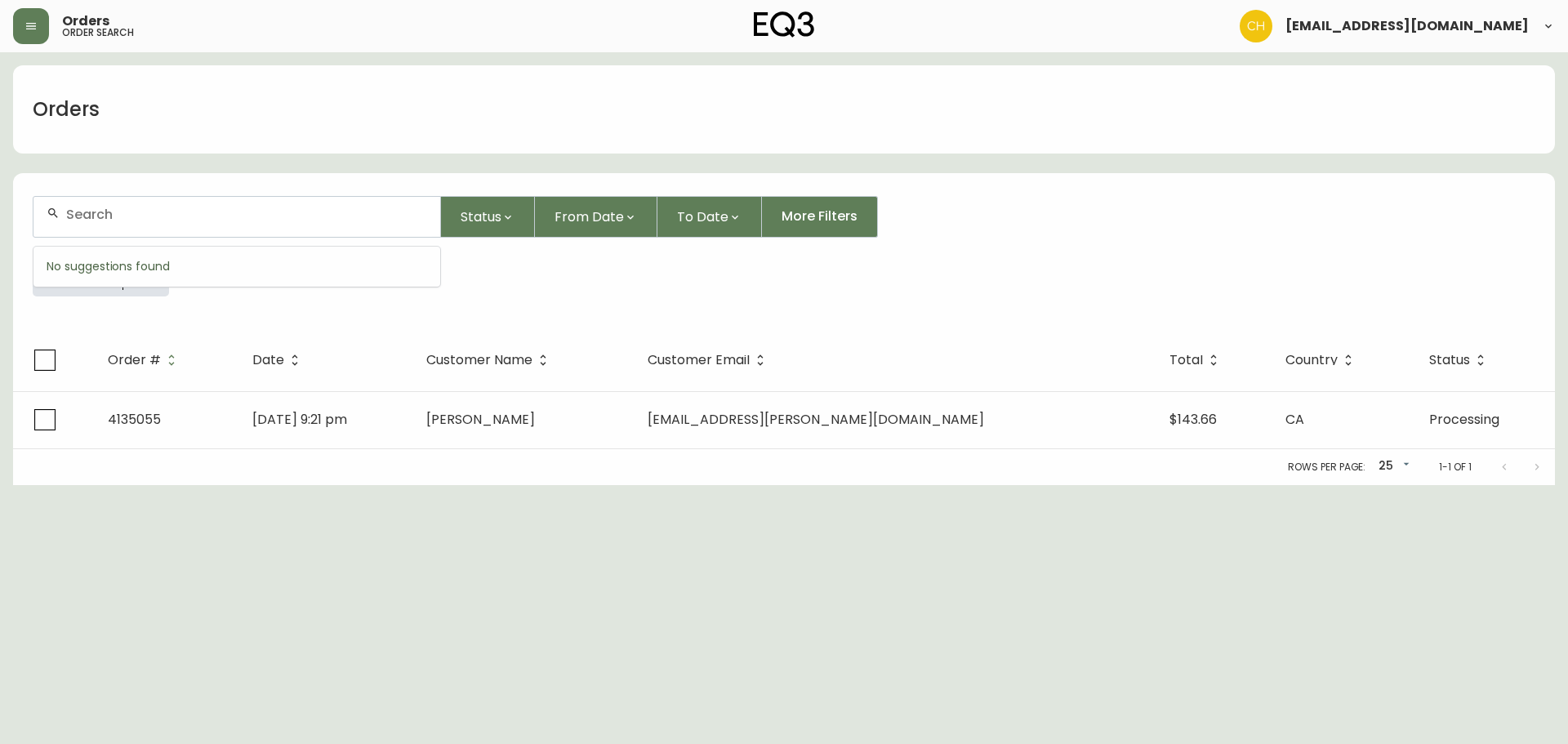
drag, startPoint x: 93, startPoint y: 220, endPoint x: 95, endPoint y: 211, distance: 9.2
click at [95, 217] on input "text" at bounding box center [247, 214] width 361 height 16
type input "4135059"
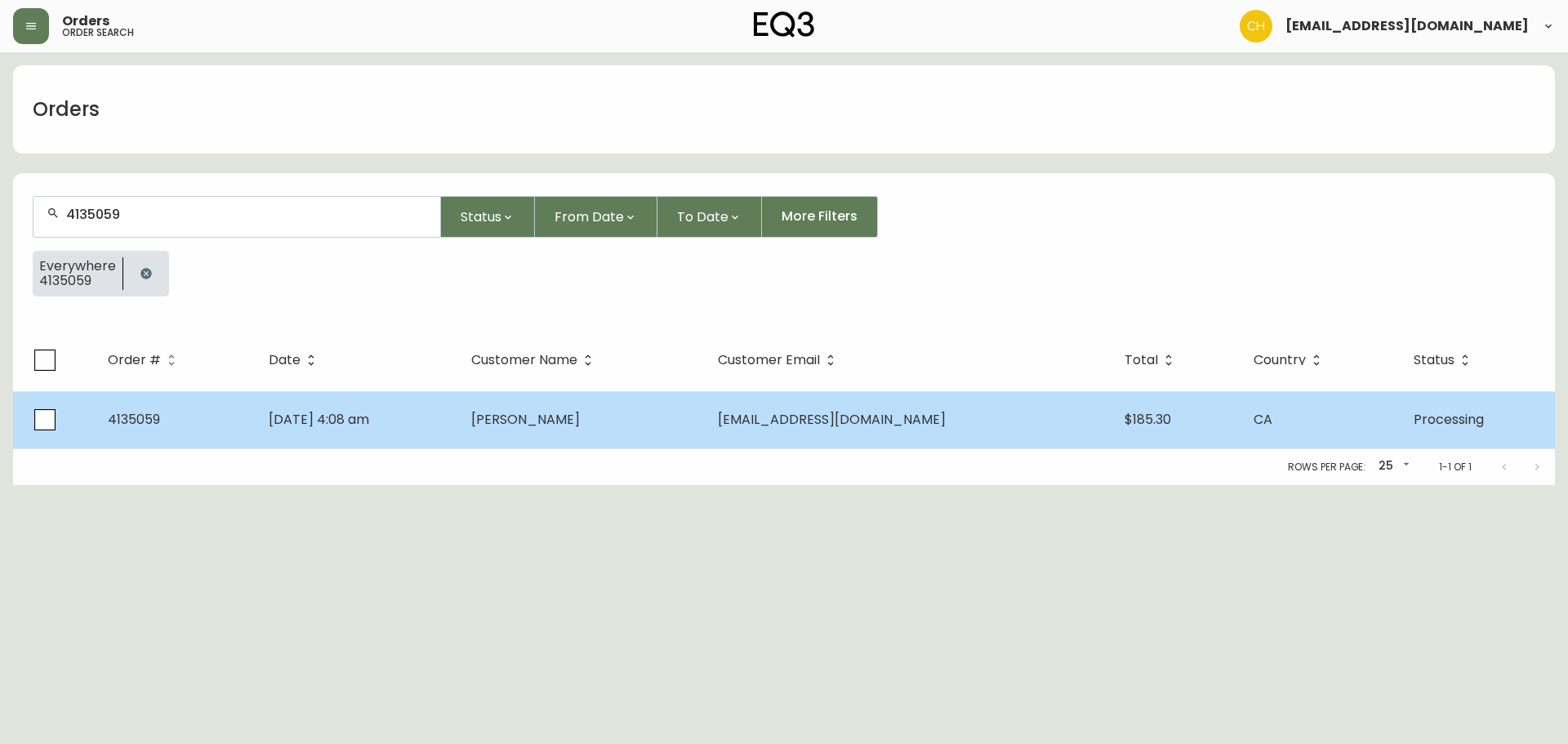
click at [579, 421] on span "[PERSON_NAME]" at bounding box center [525, 420] width 108 height 19
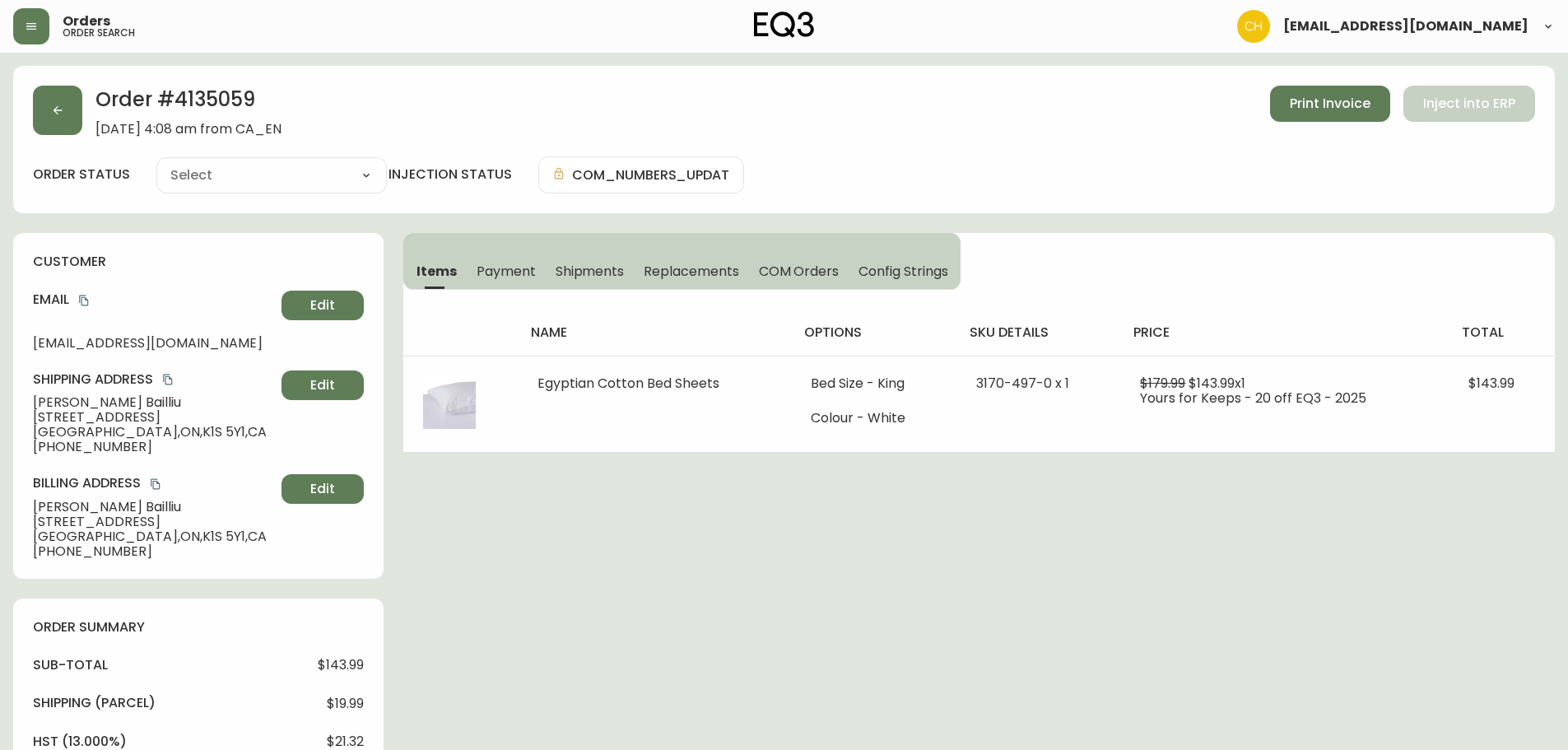
type input "Processing"
select select "PROCESSING"
click at [68, 104] on button "button" at bounding box center [57, 110] width 49 height 49
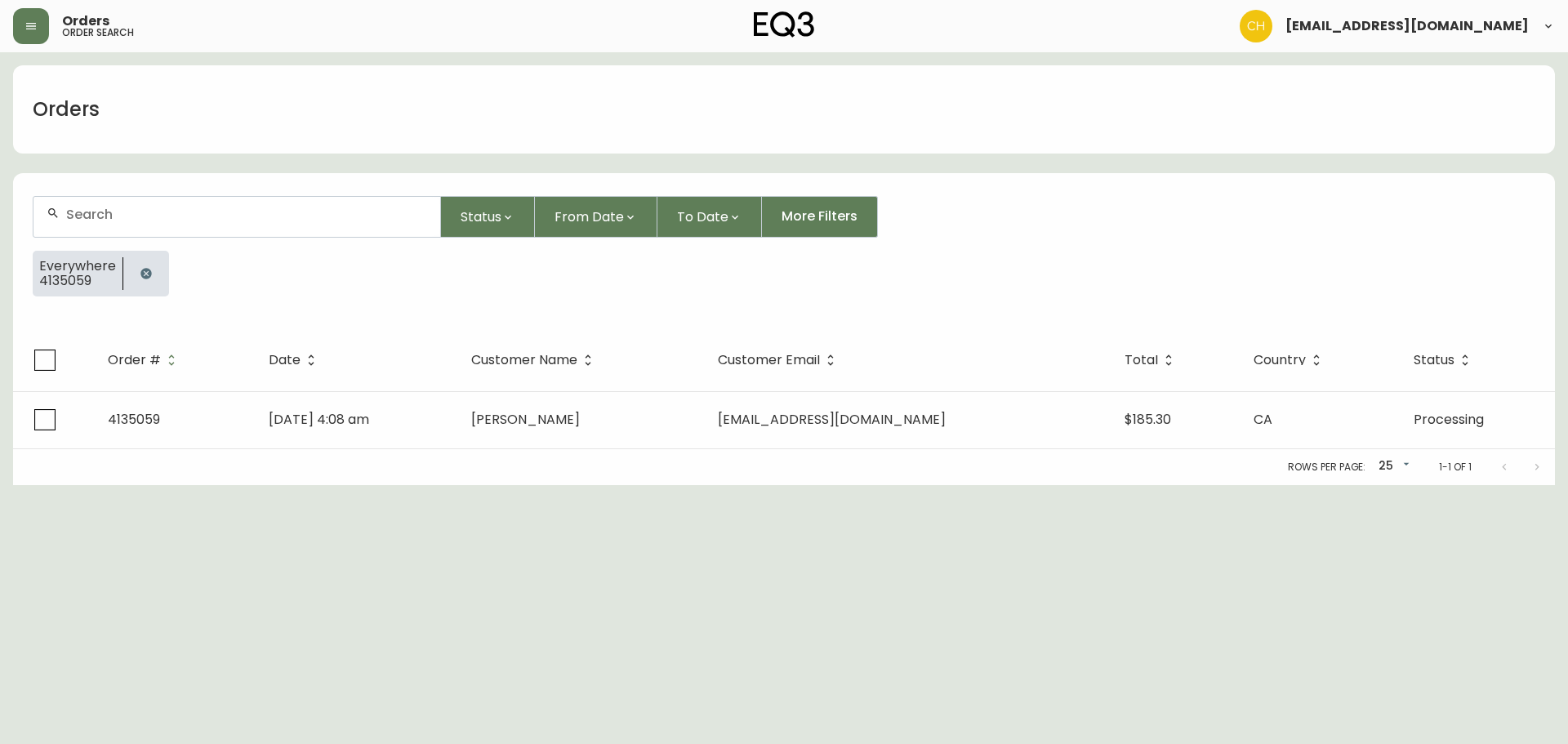
click at [124, 213] on input "text" at bounding box center [247, 214] width 361 height 16
type input "4134942"
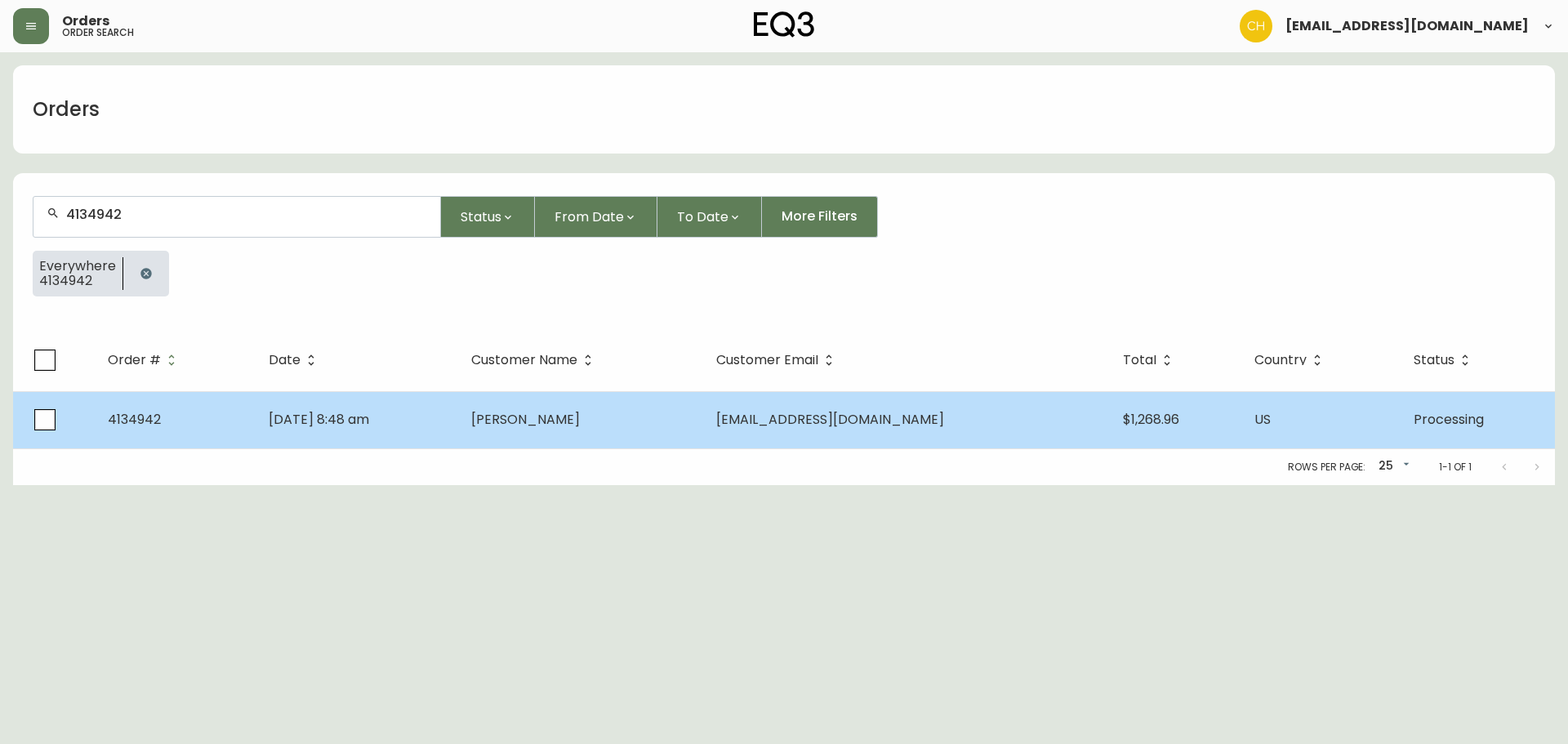
click at [458, 419] on td "[DATE] 8:48 am" at bounding box center [357, 420] width 203 height 57
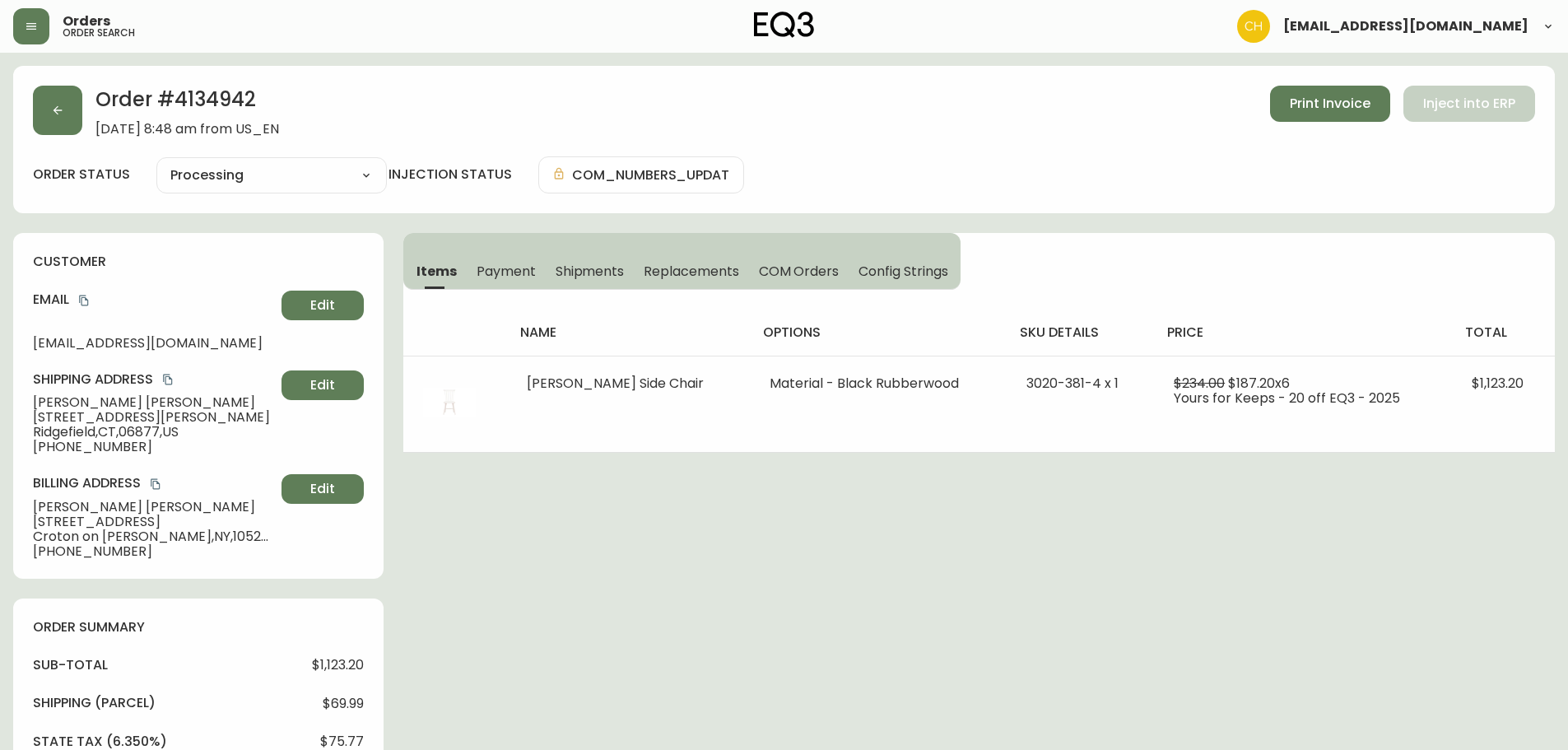
type input "Processing"
select select "PROCESSING"
click at [61, 121] on button "button" at bounding box center [57, 110] width 49 height 49
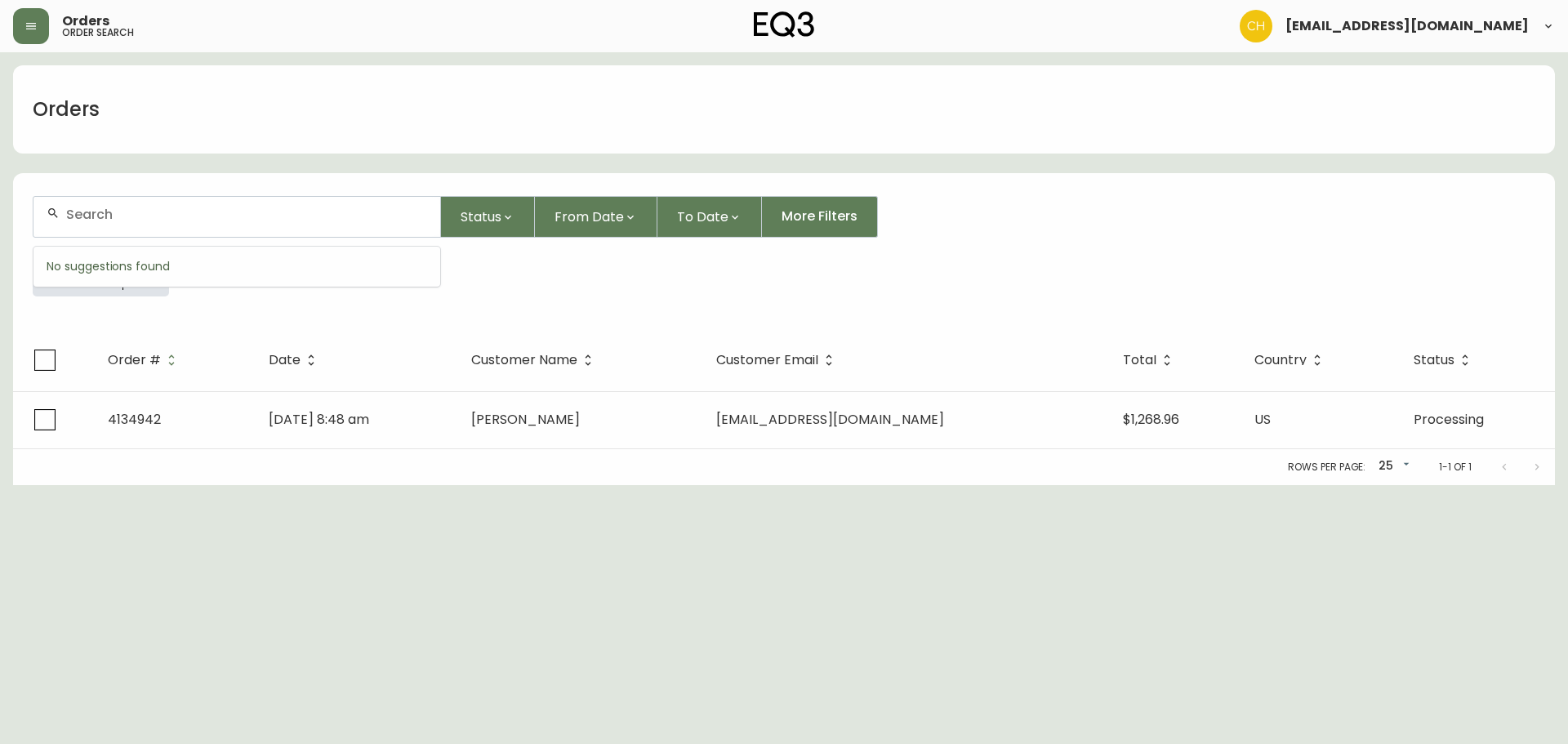
click at [107, 215] on input "text" at bounding box center [247, 214] width 361 height 16
type input "4134958"
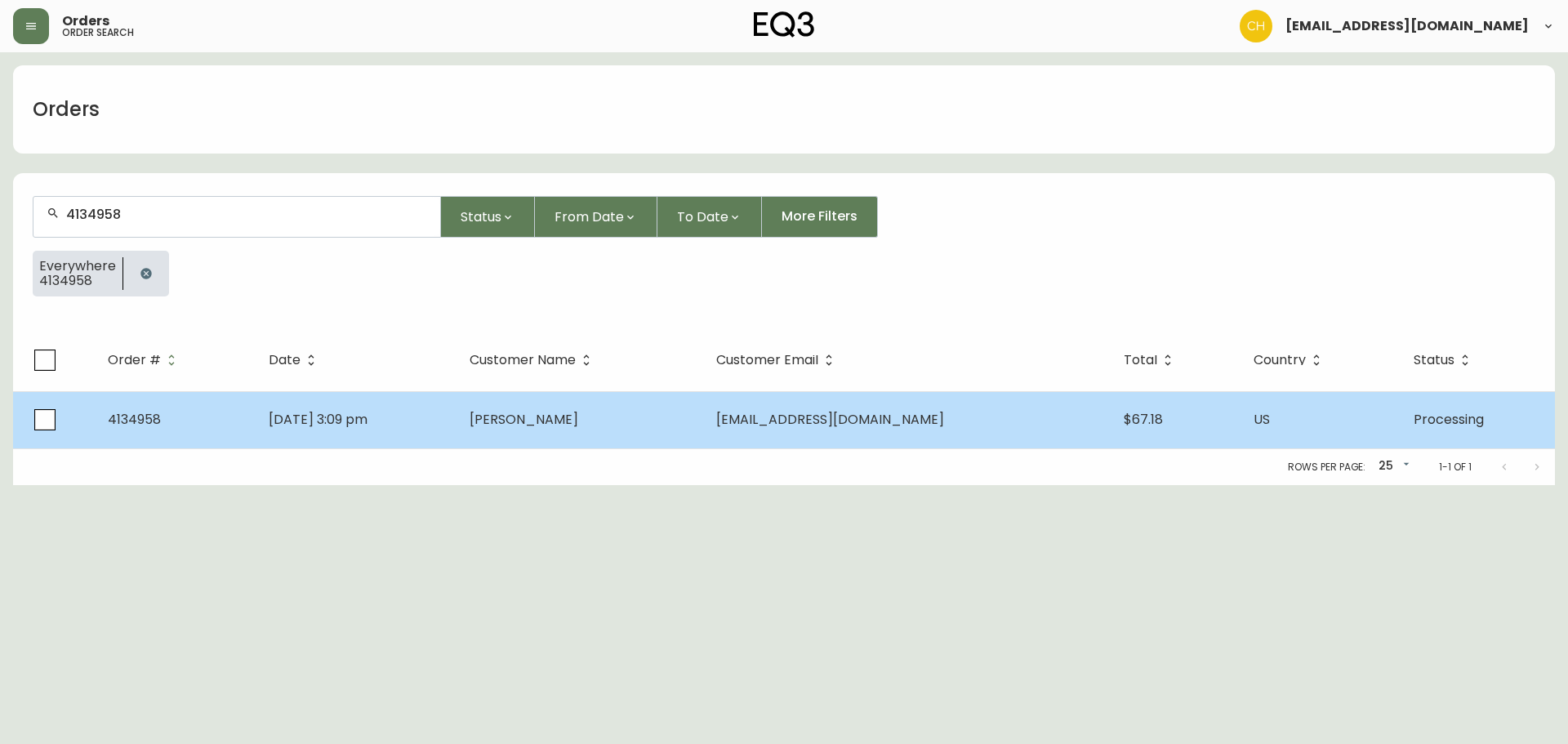
click at [392, 432] on td "[DATE] 3:09 pm" at bounding box center [356, 420] width 201 height 57
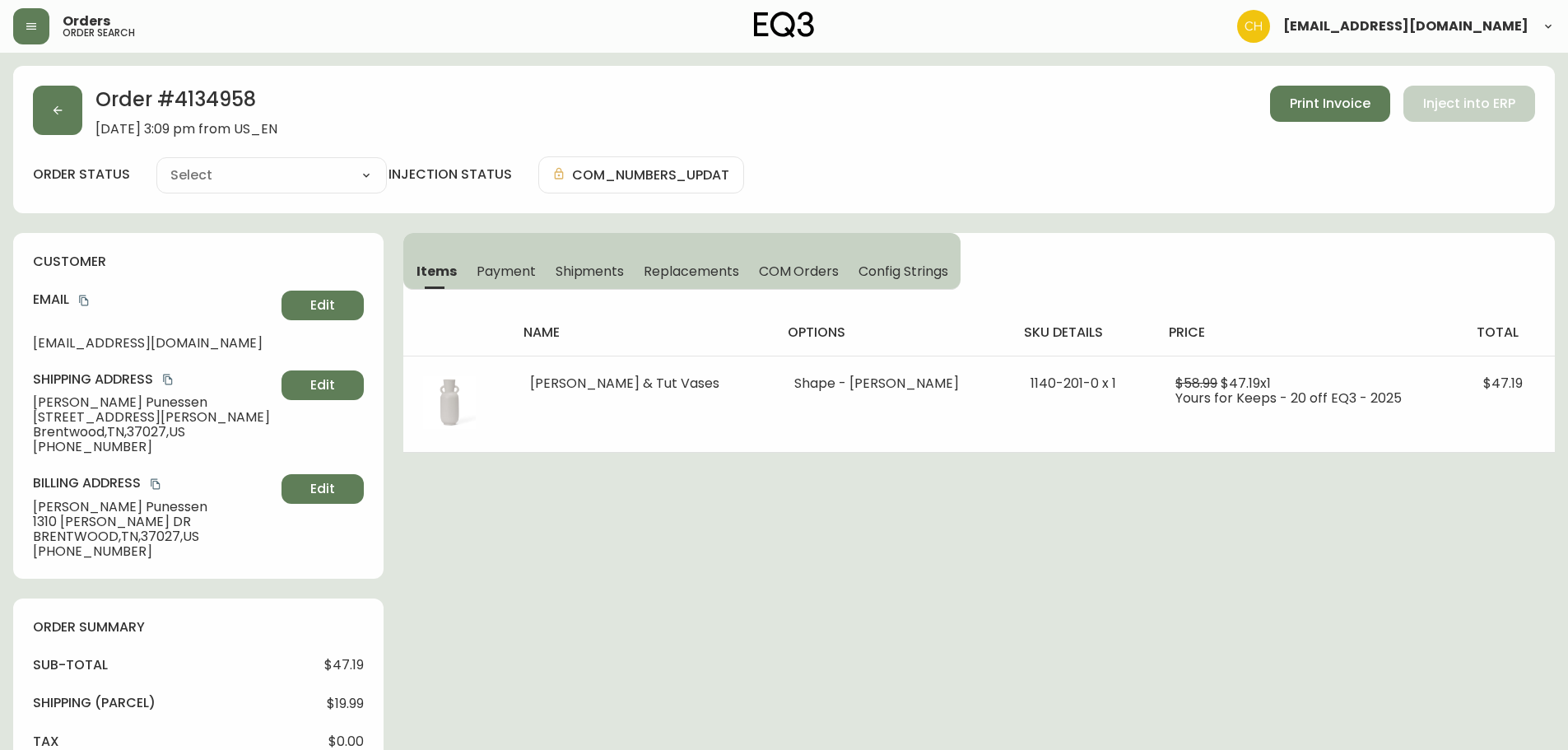
type input "Processing"
select select "PROCESSING"
click at [62, 114] on icon "button" at bounding box center [57, 110] width 13 height 13
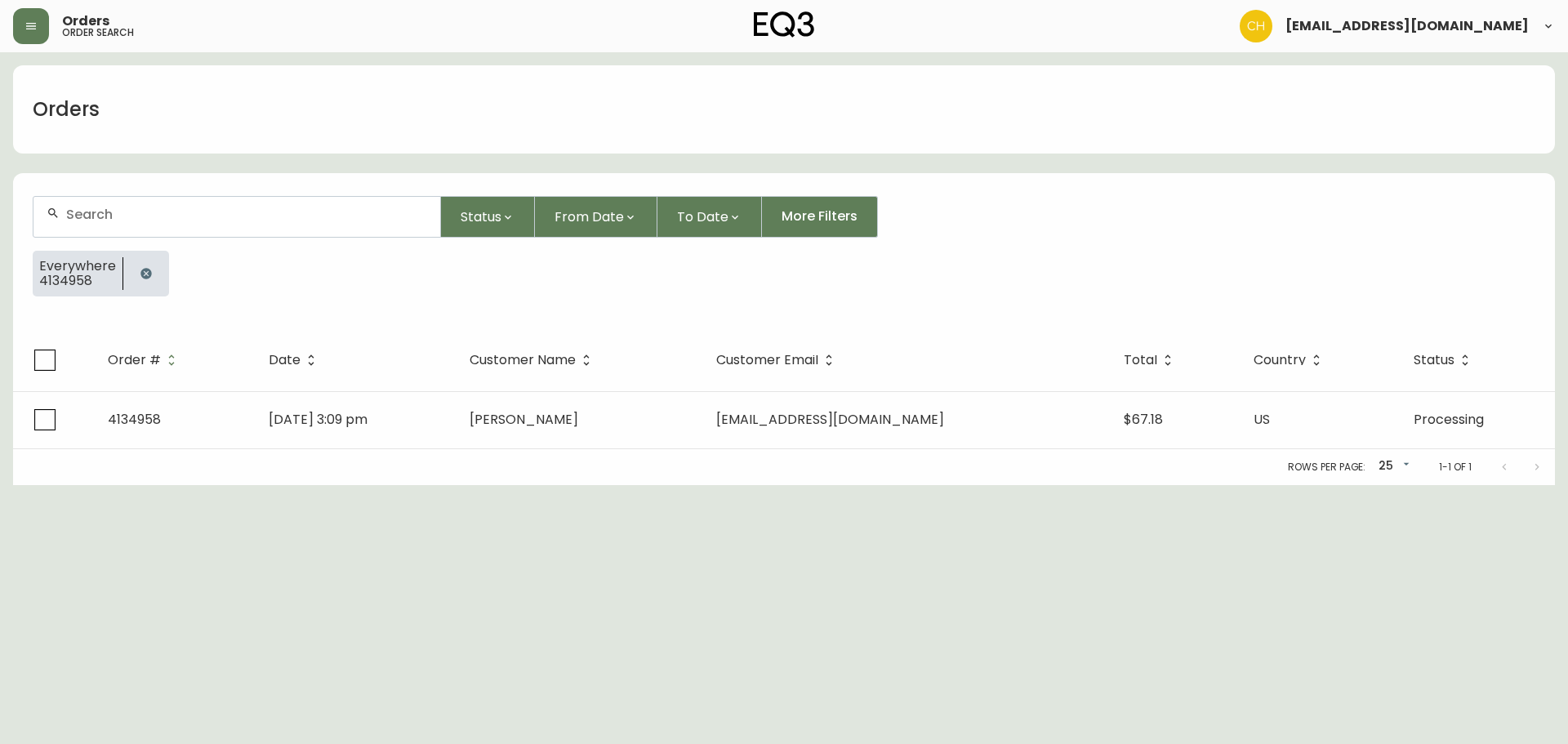
click at [97, 211] on input "text" at bounding box center [247, 214] width 361 height 16
type input "4135017"
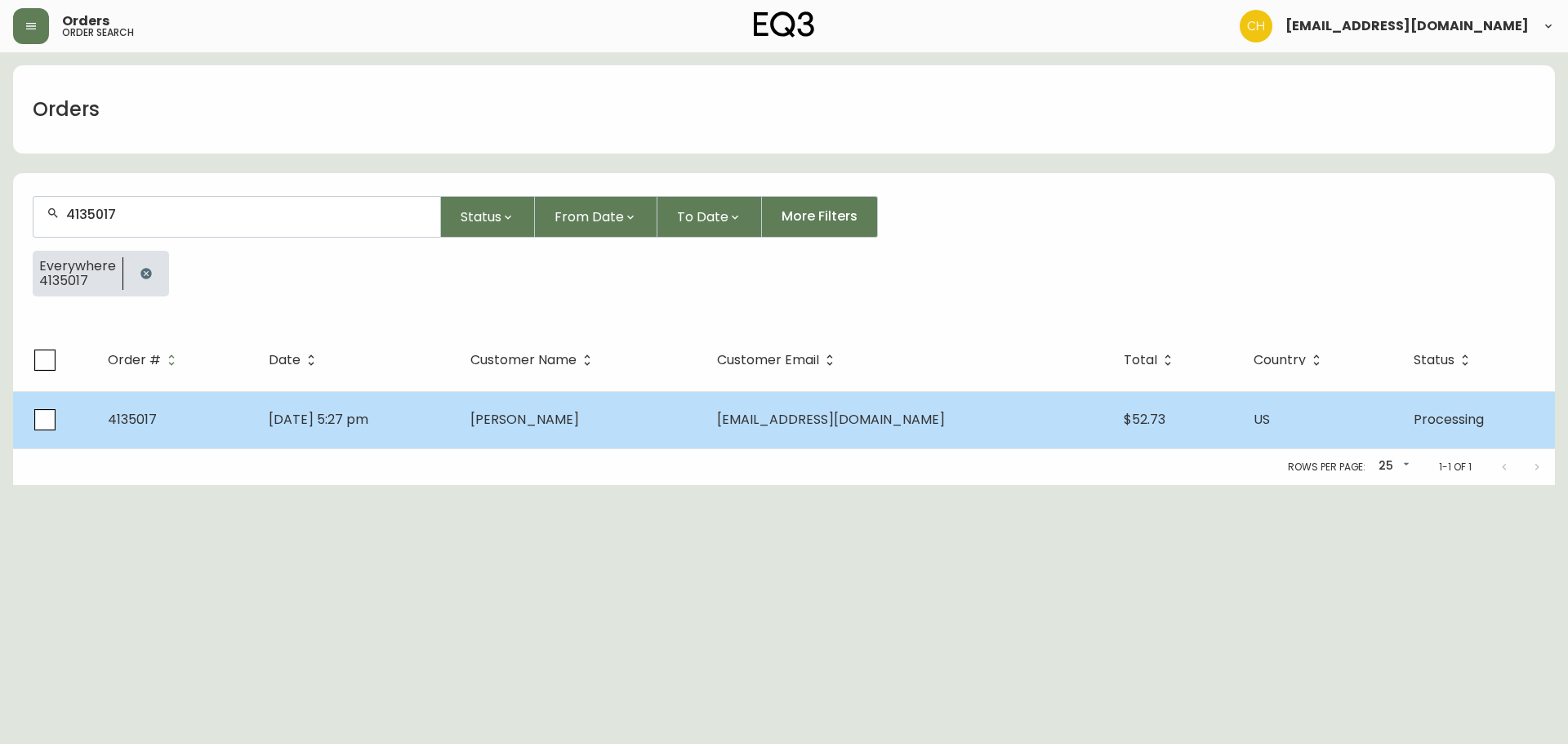
click at [457, 408] on td "[DATE] 5:27 pm" at bounding box center [357, 420] width 202 height 57
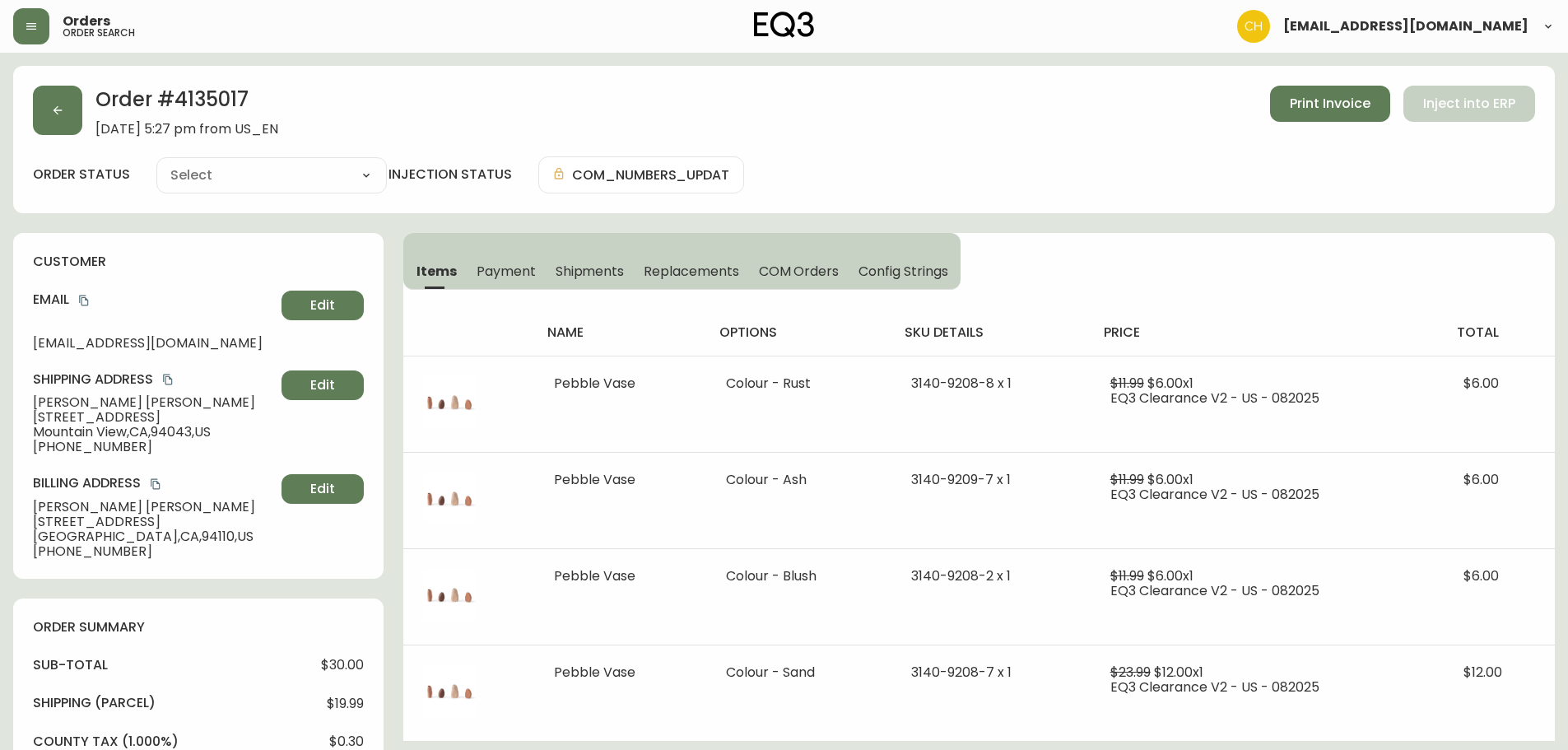
type input "Processing"
select select "PROCESSING"
click at [49, 113] on button "button" at bounding box center [57, 110] width 49 height 49
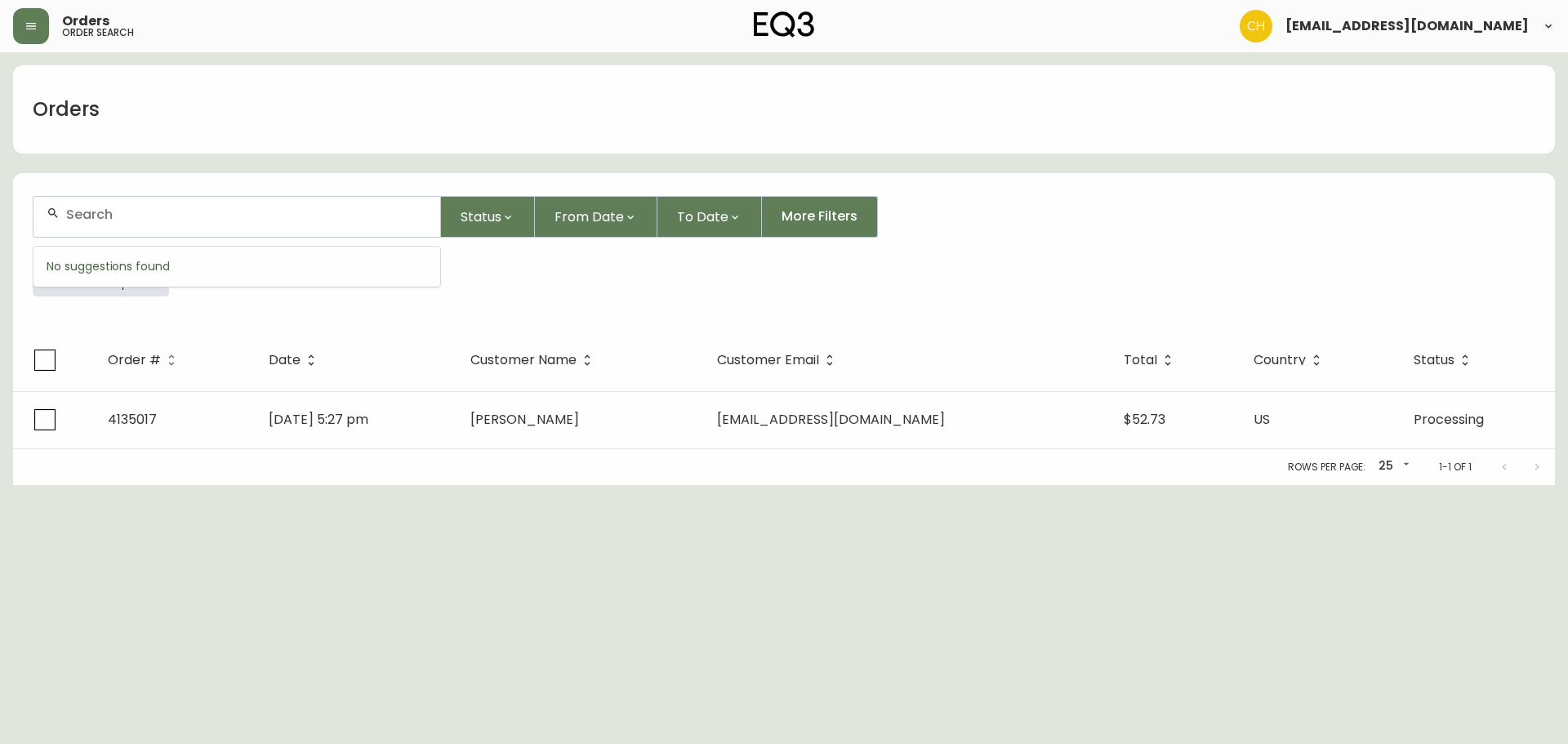
click at [117, 217] on input "text" at bounding box center [247, 214] width 361 height 16
type input "4135029"
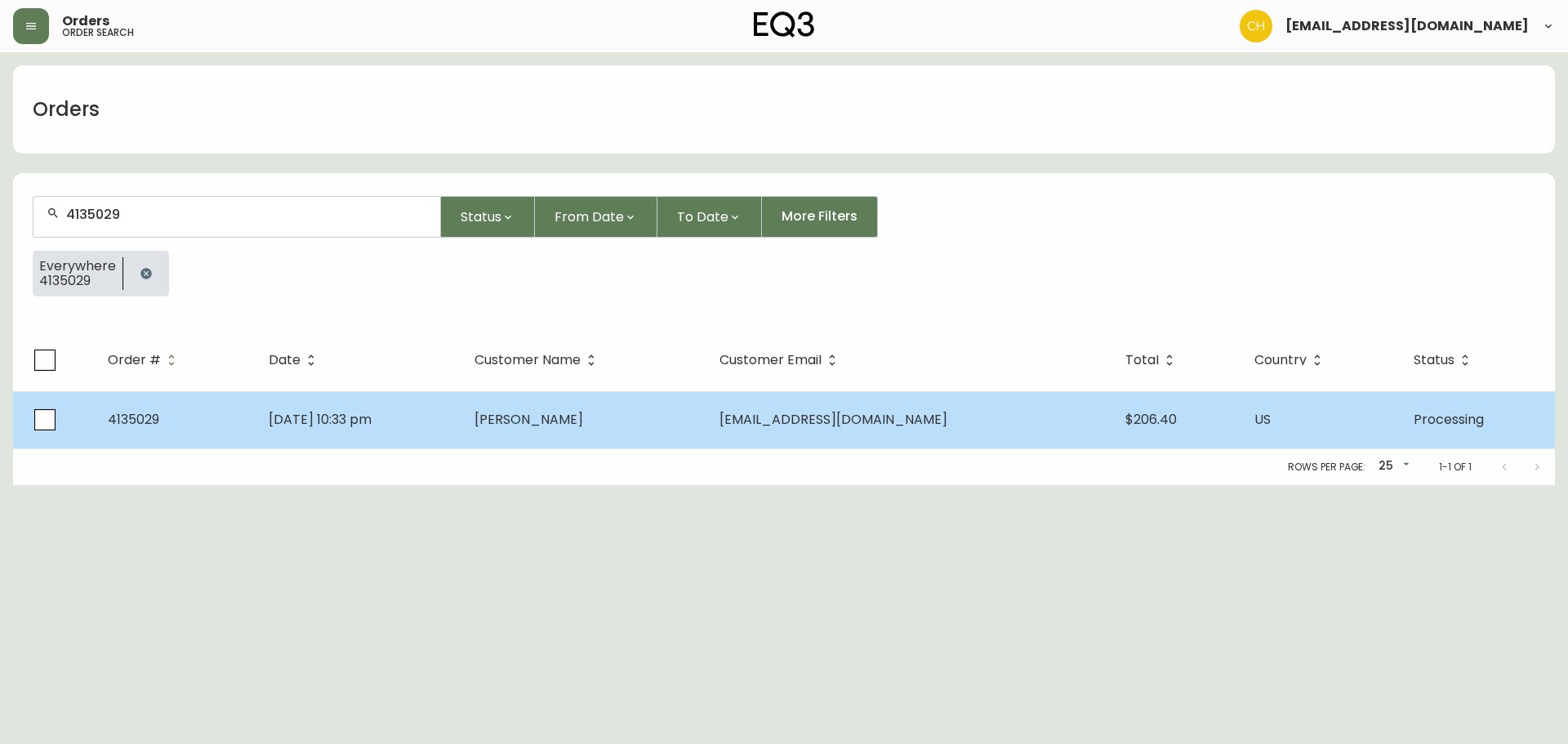
click at [540, 426] on td "[PERSON_NAME]" at bounding box center [584, 420] width 245 height 57
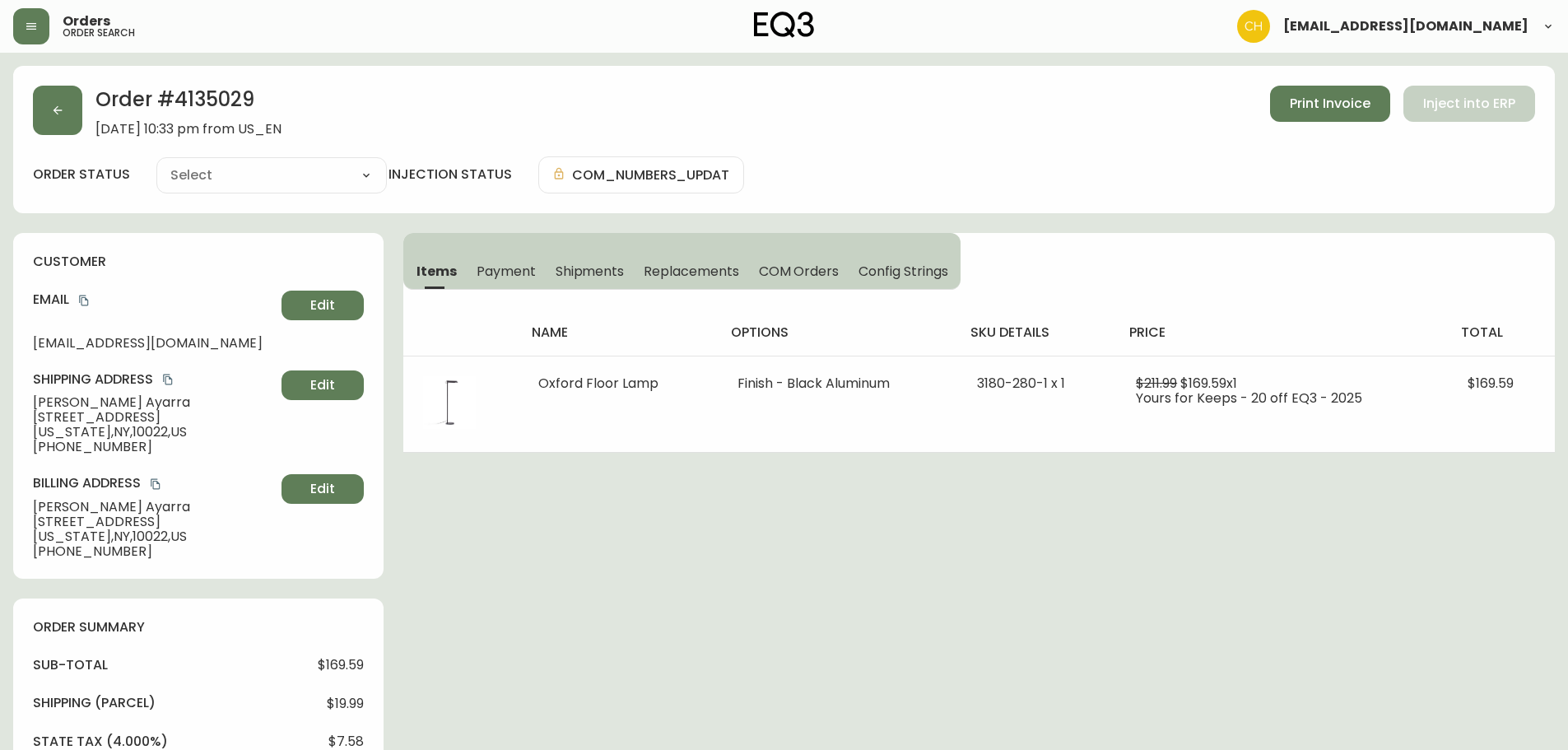
type input "Processing"
select select "PROCESSING"
click at [63, 102] on button "button" at bounding box center [57, 110] width 49 height 49
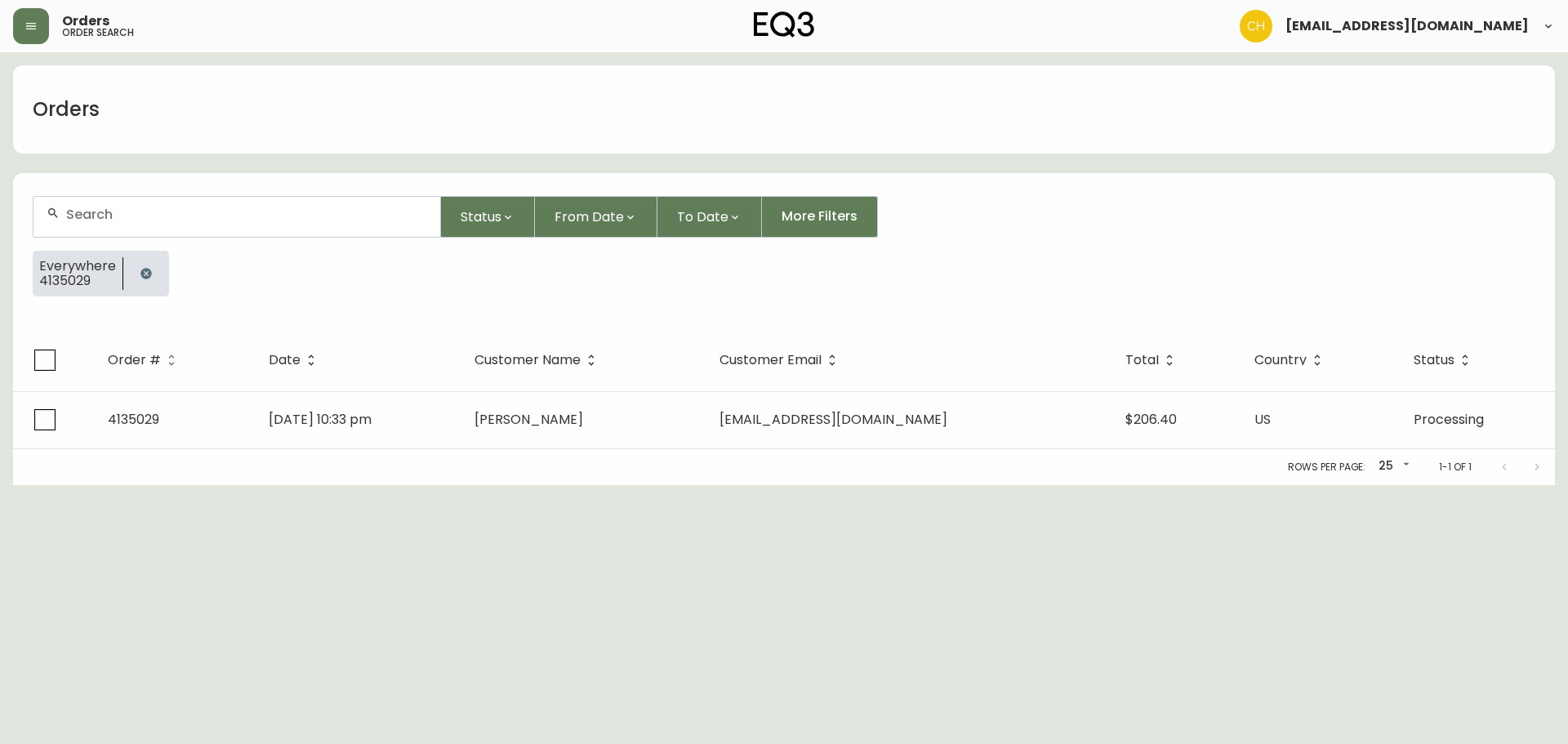
click at [76, 210] on input "text" at bounding box center [247, 214] width 361 height 16
type input "4135056"
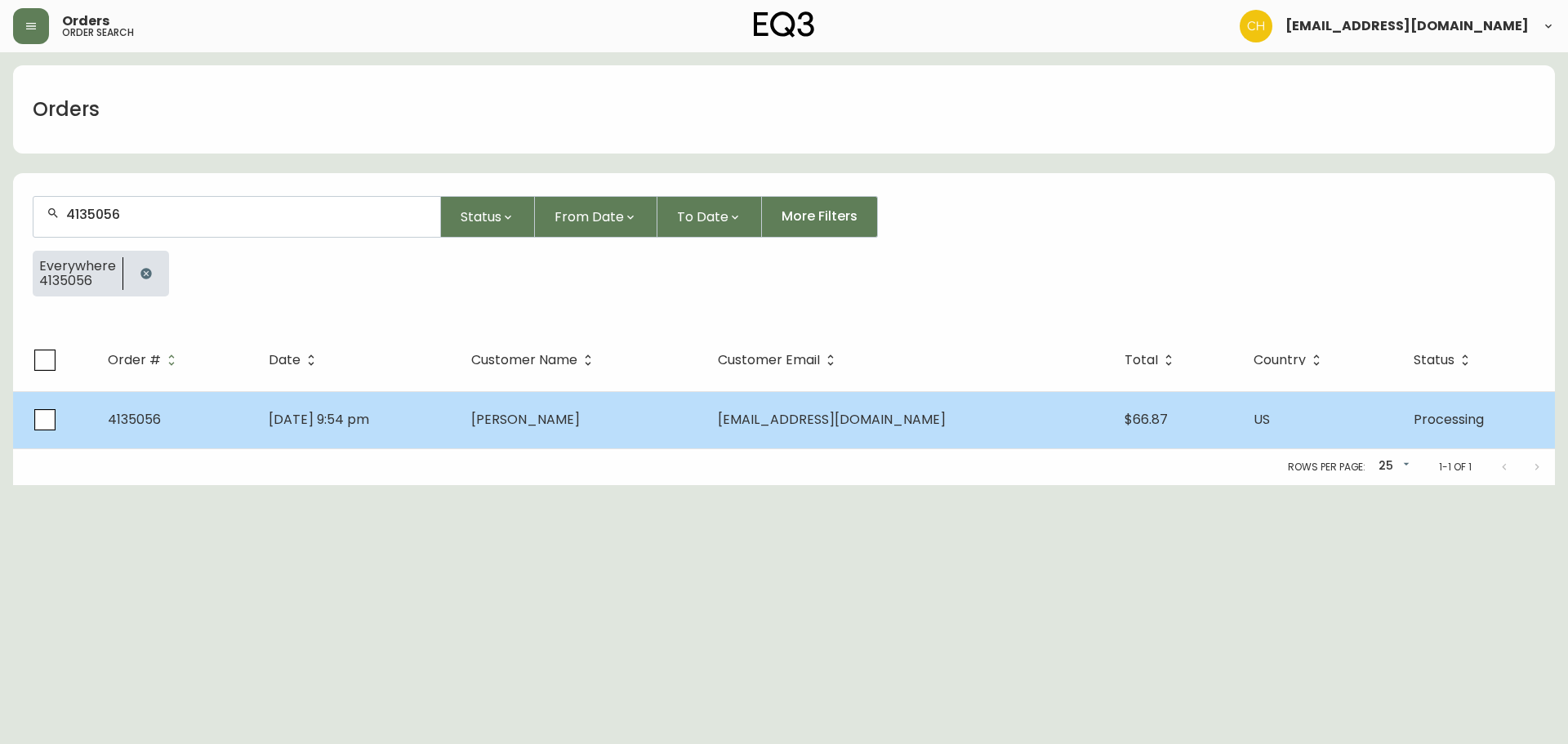
click at [458, 409] on td "[DATE] 9:54 pm" at bounding box center [357, 420] width 203 height 57
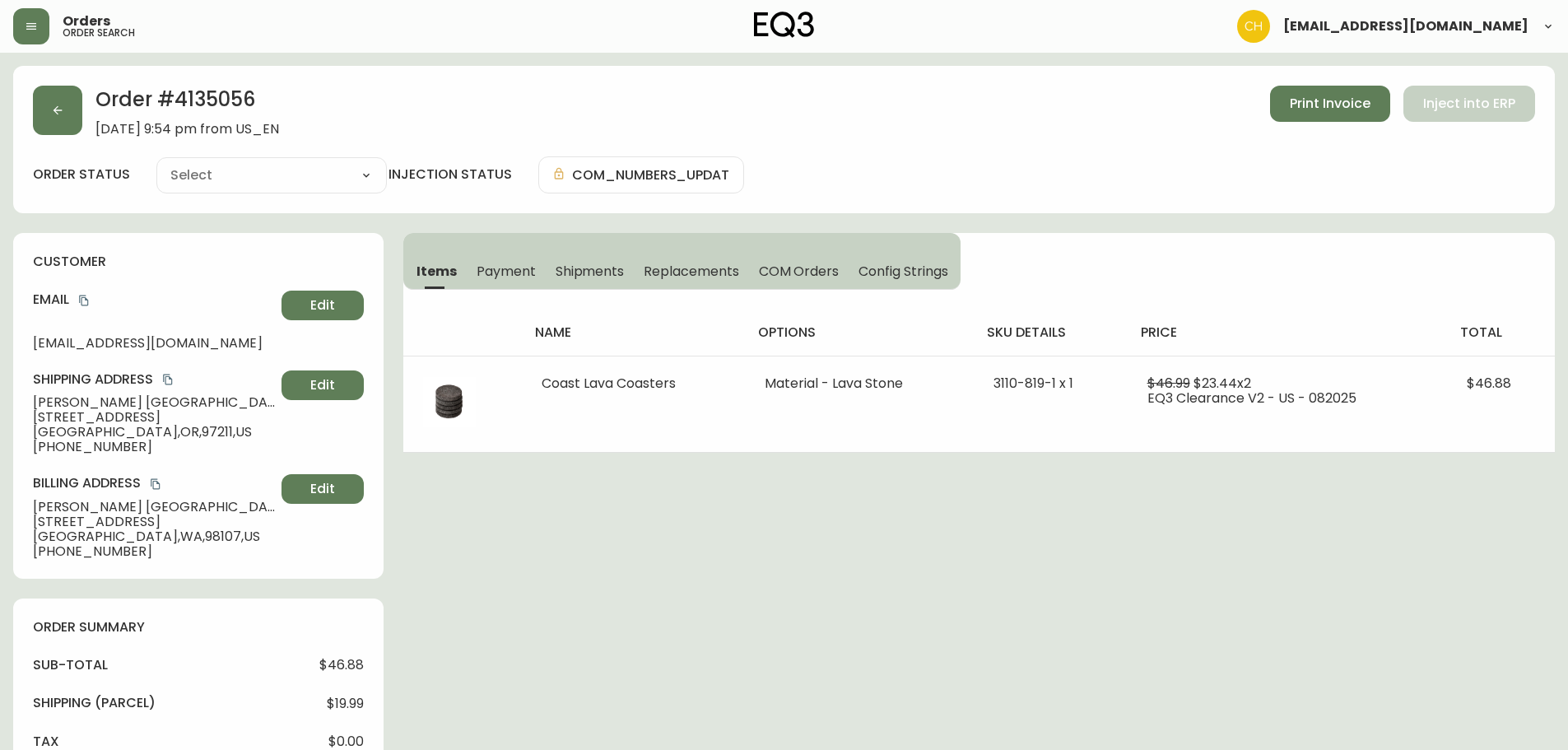
type input "Processing"
select select "PROCESSING"
click at [56, 107] on icon "button" at bounding box center [57, 110] width 13 height 13
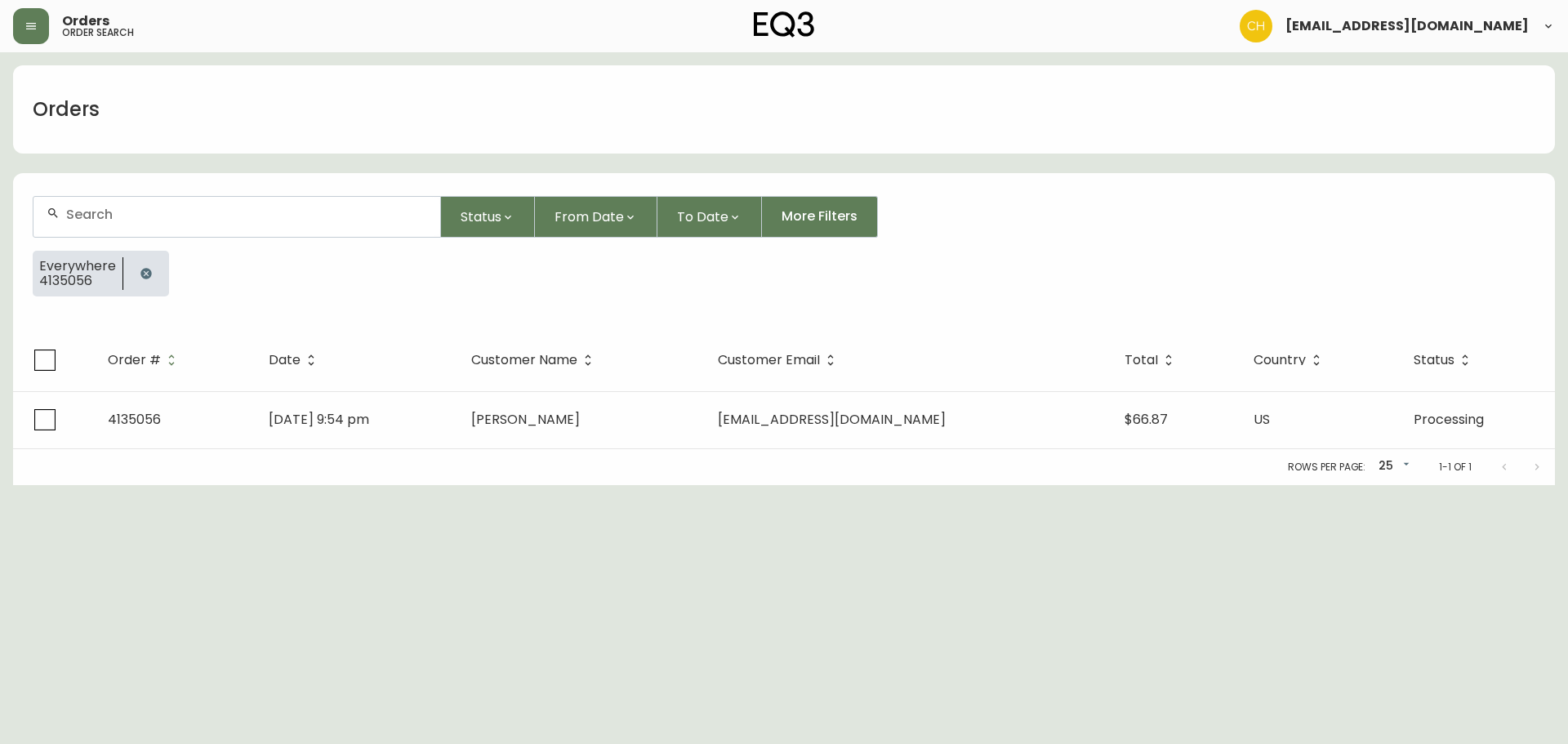
drag, startPoint x: 86, startPoint y: 205, endPoint x: 79, endPoint y: 195, distance: 12.2
click at [84, 203] on div at bounding box center [236, 217] width 406 height 40
type input "4135058"
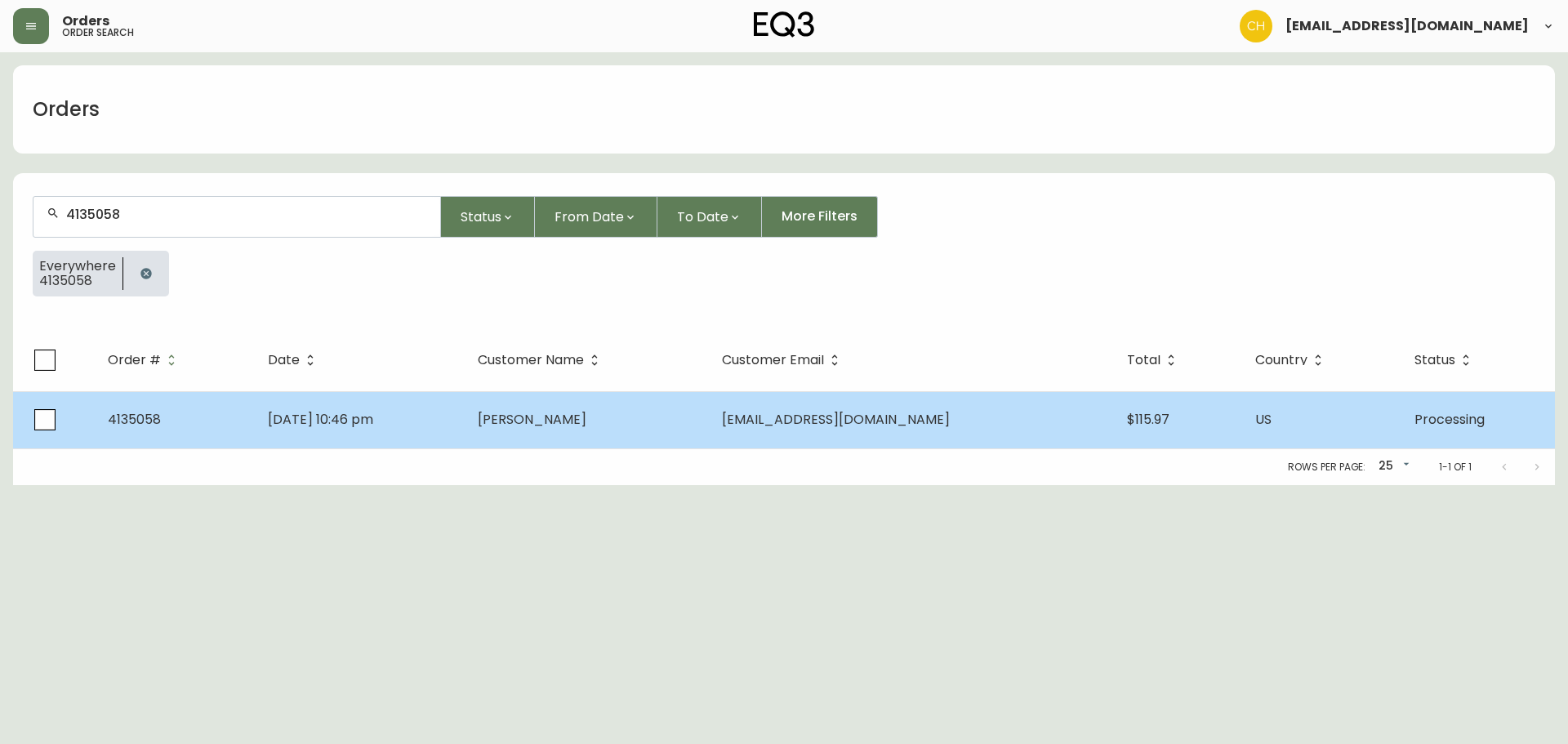
click at [566, 420] on span "[PERSON_NAME]" at bounding box center [532, 420] width 108 height 19
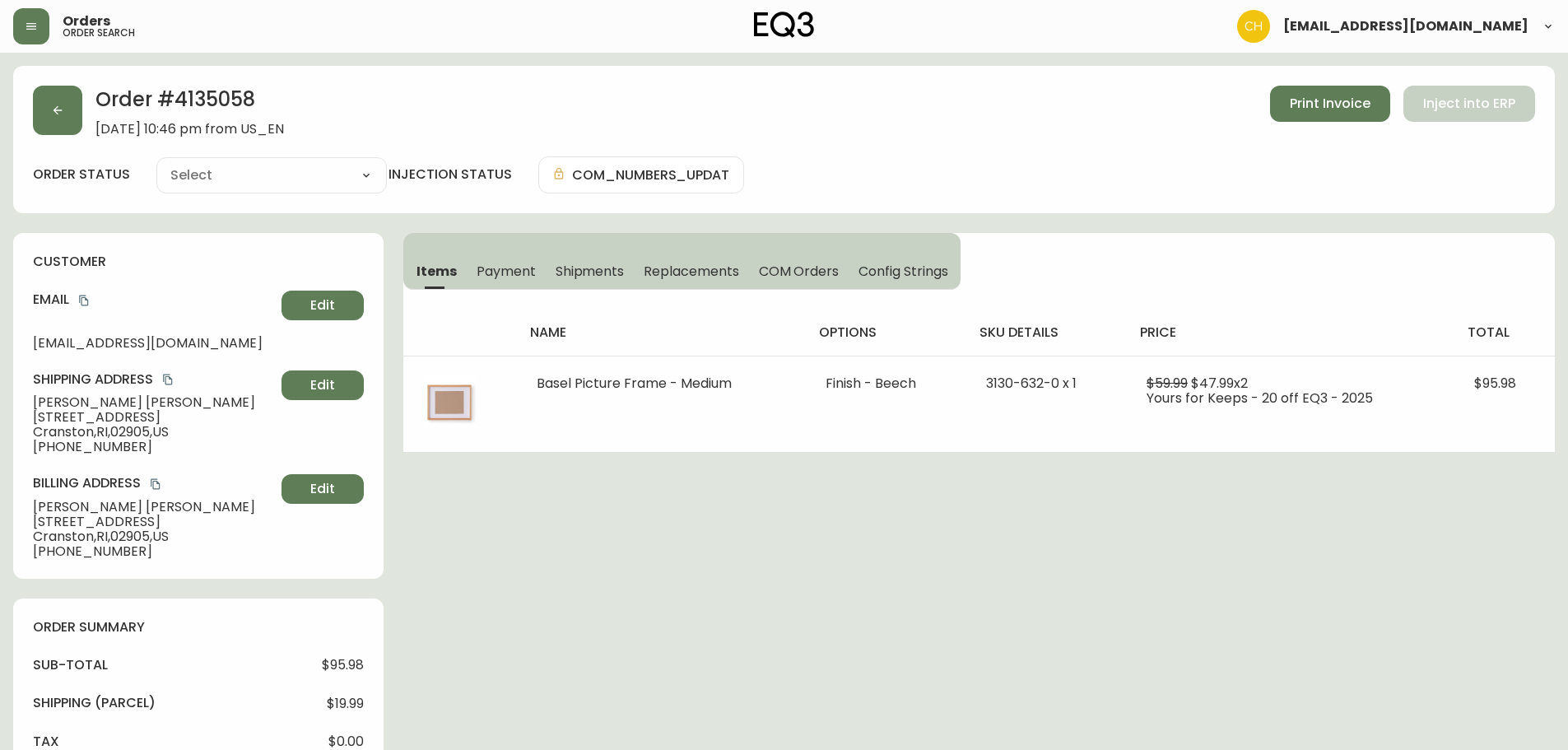
type input "Processing"
select select "PROCESSING"
click at [74, 112] on button "button" at bounding box center [57, 110] width 49 height 49
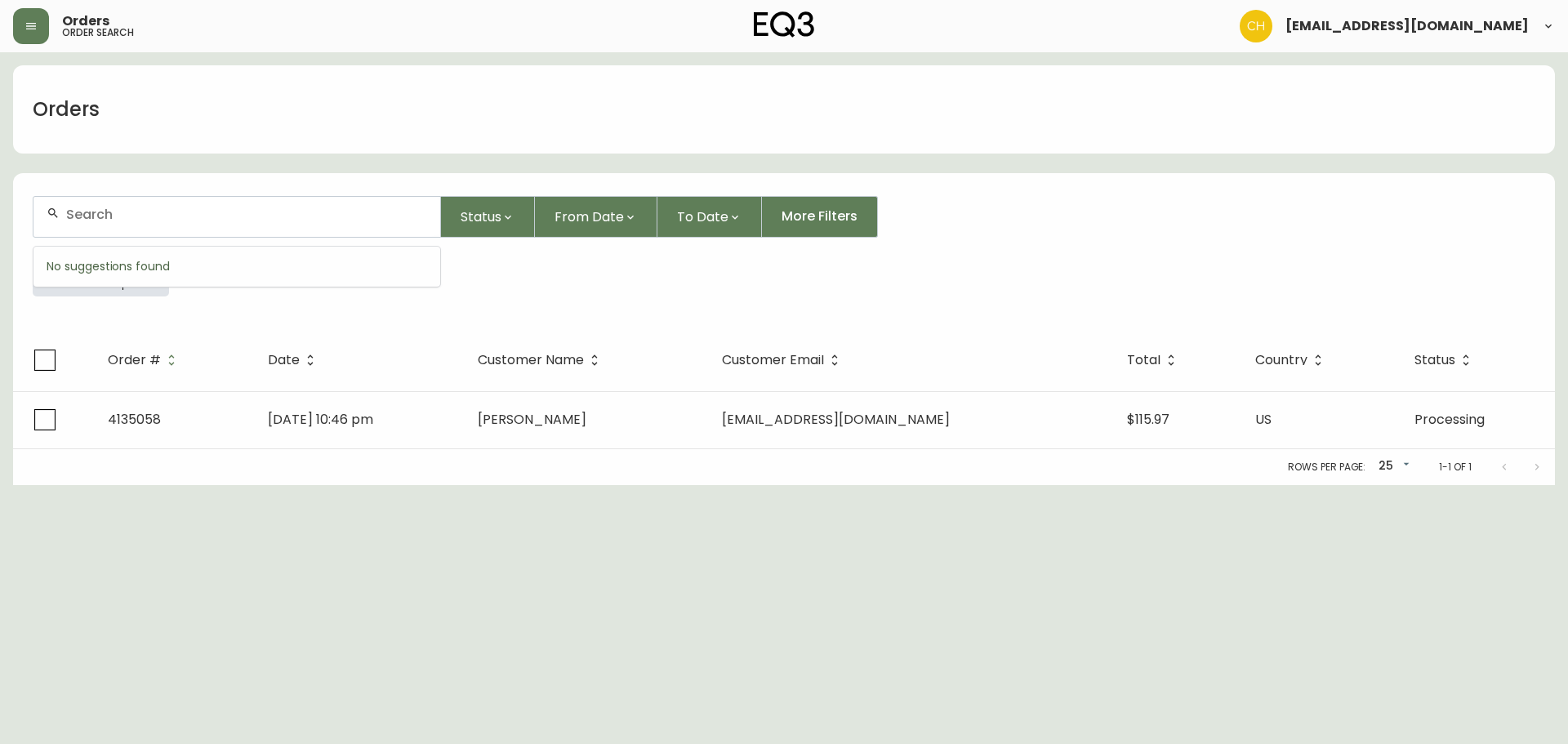
click at [94, 207] on input "text" at bounding box center [247, 214] width 361 height 16
type input "4135062"
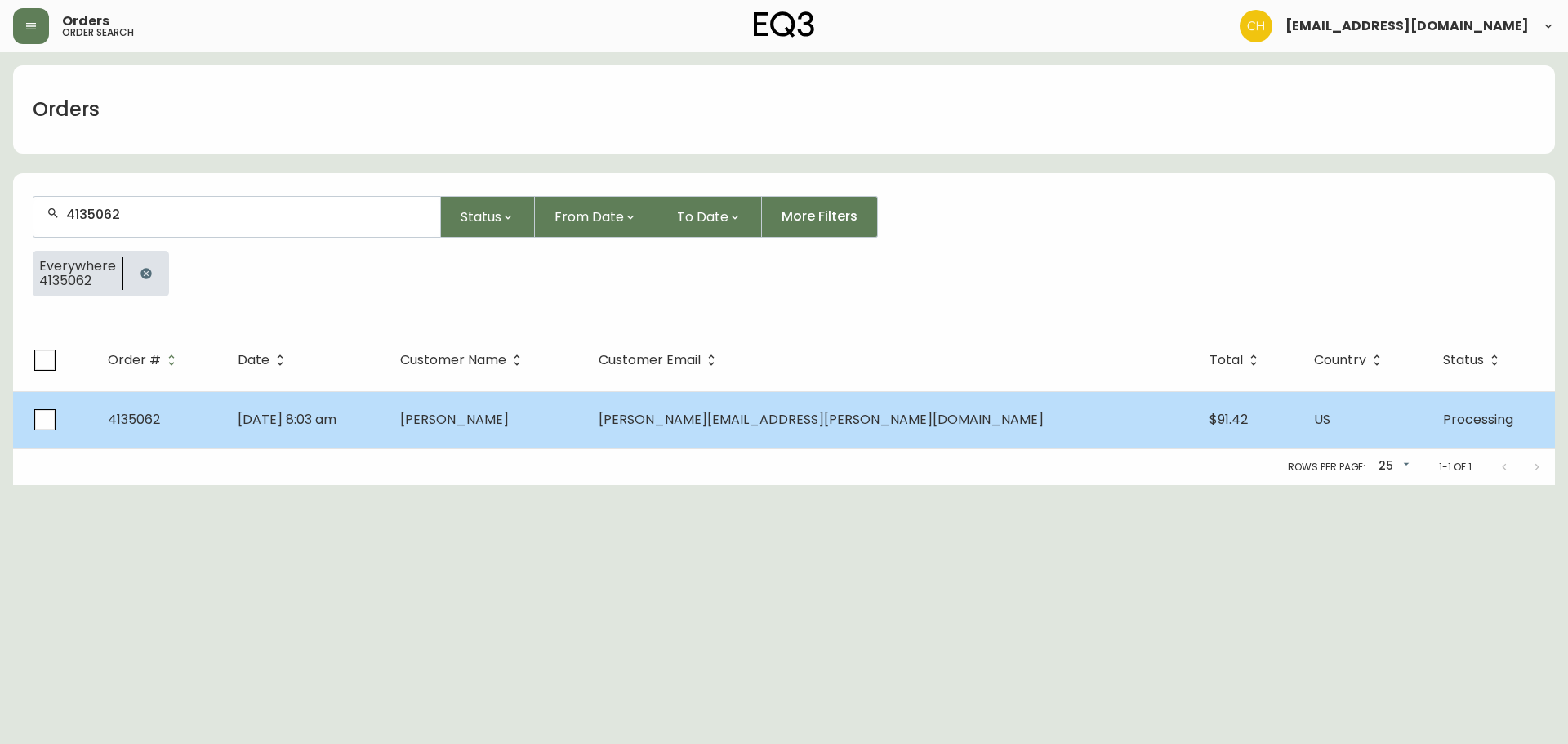
click at [386, 418] on td "[DATE] 8:03 am" at bounding box center [305, 420] width 162 height 57
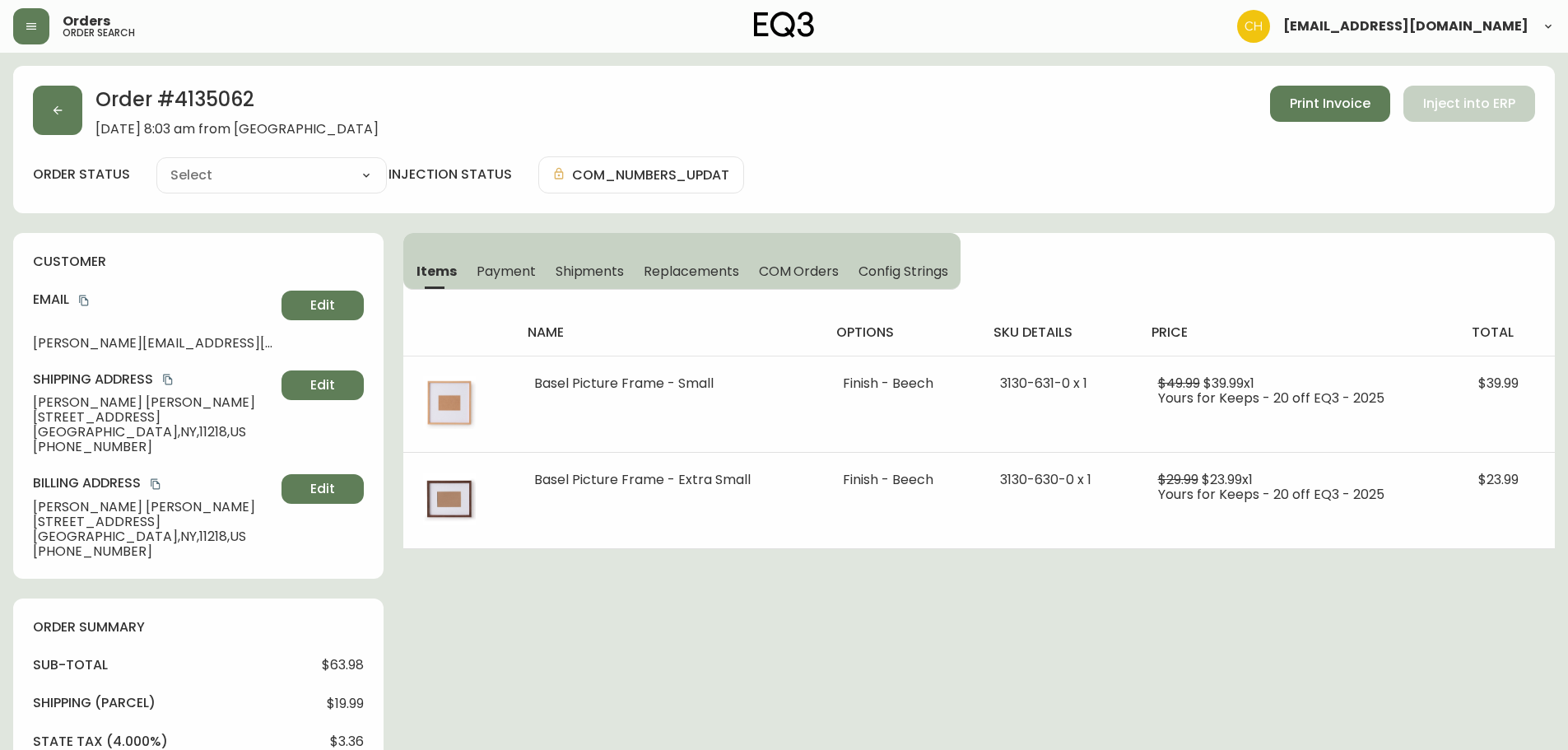
type input "Processing"
select select "PROCESSING"
